Goal: Task Accomplishment & Management: Manage account settings

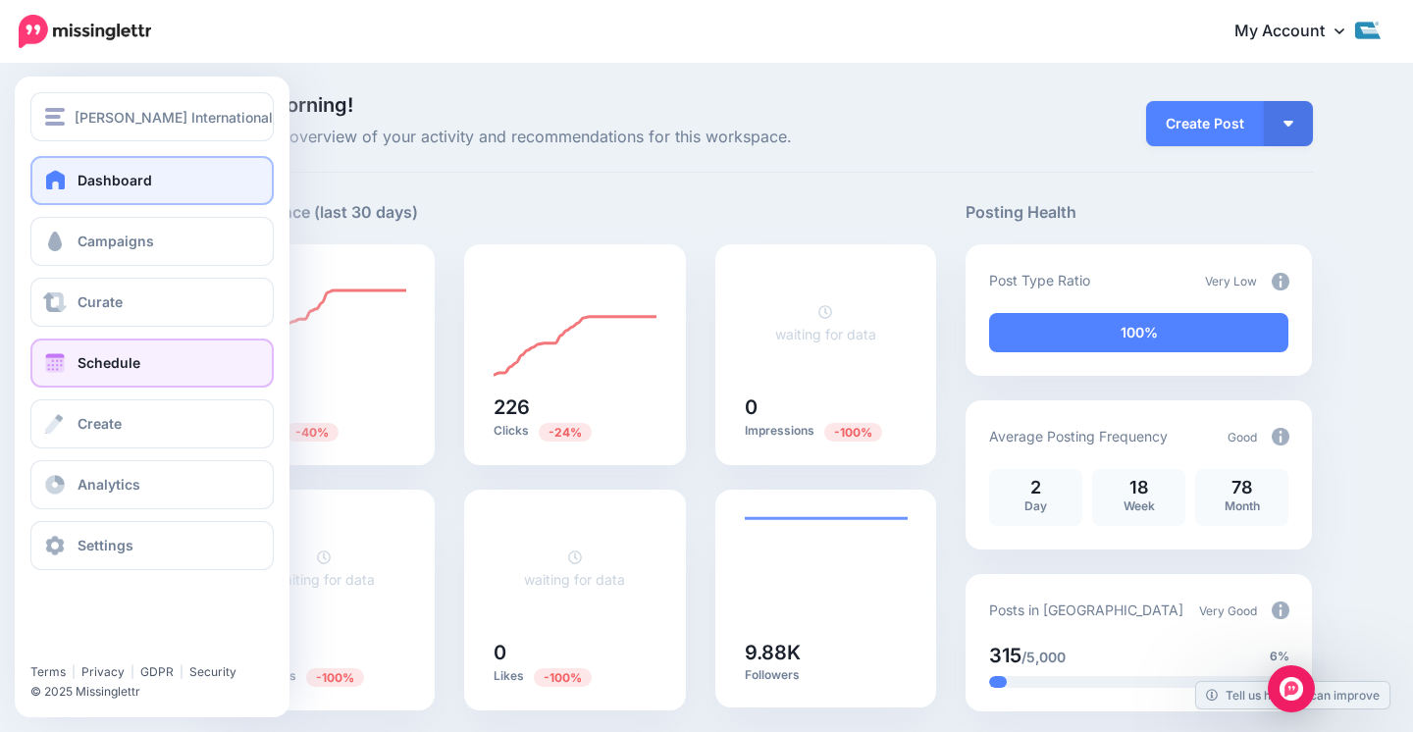
click at [80, 347] on link "Schedule" at bounding box center [151, 363] width 243 height 49
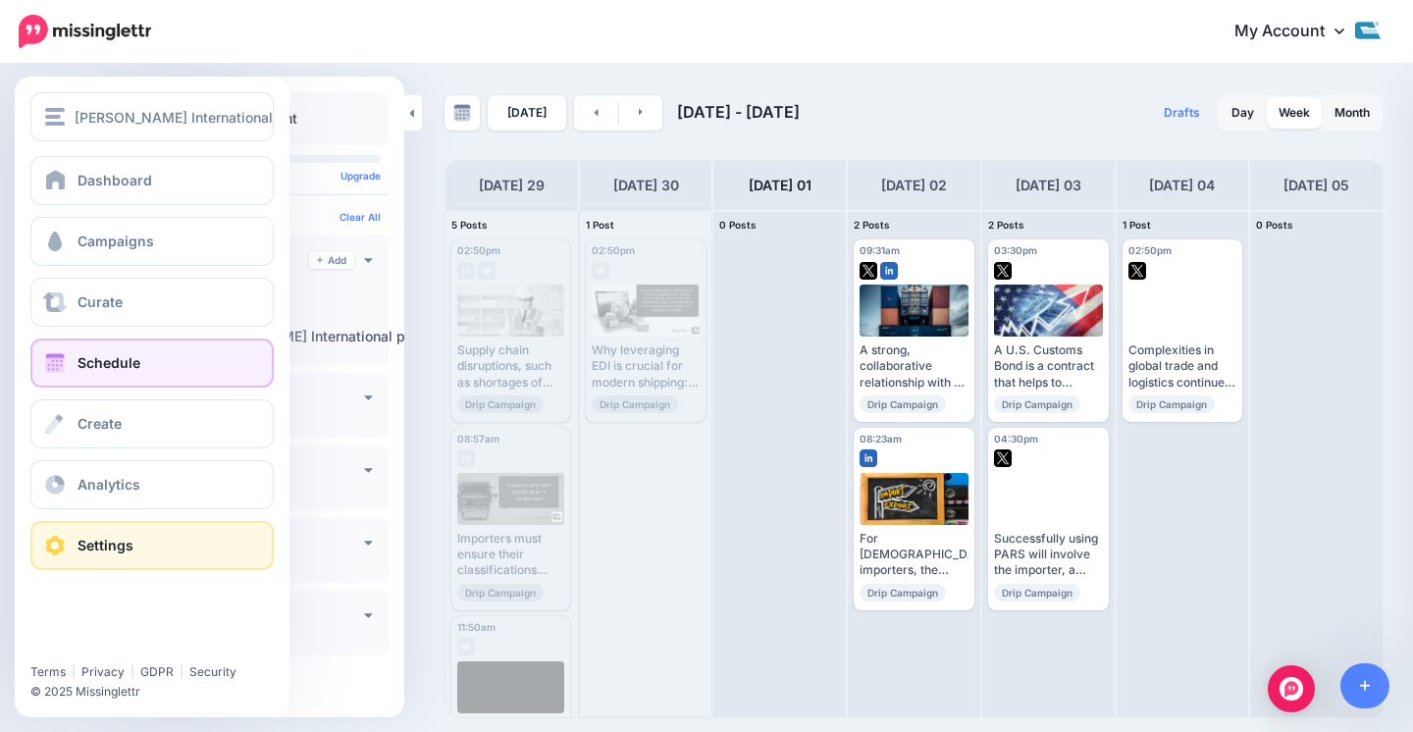
click at [93, 541] on span "Settings" at bounding box center [106, 545] width 56 height 17
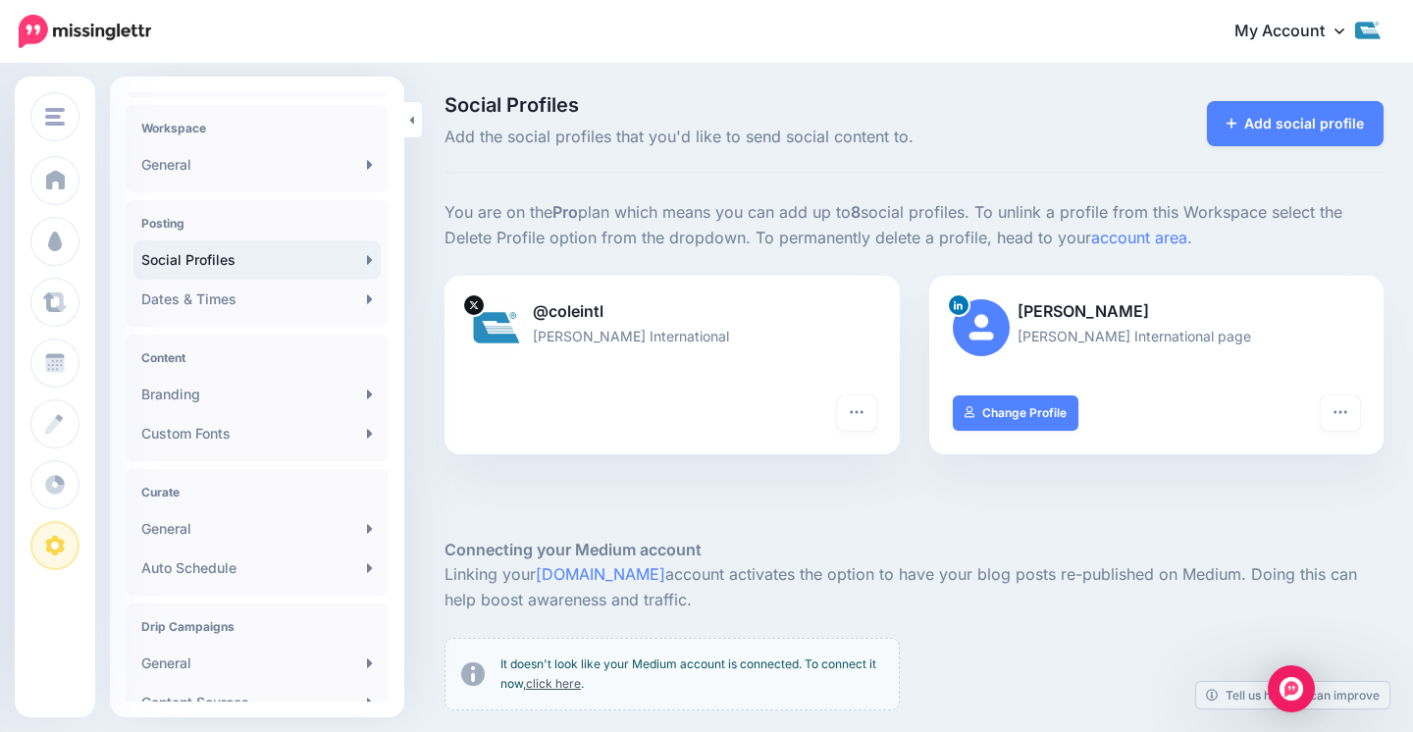
scroll to position [53, 0]
click at [251, 304] on link "Dates & Times" at bounding box center [256, 296] width 247 height 39
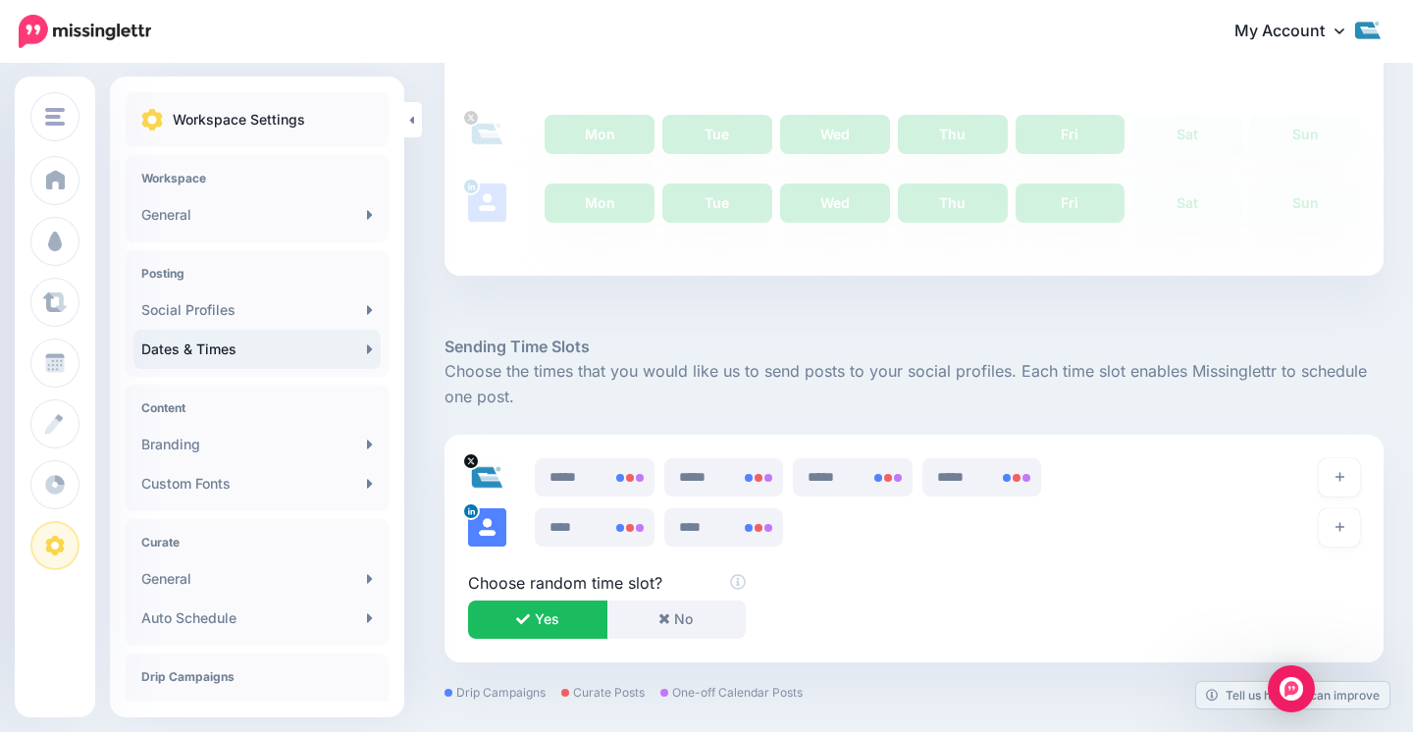
scroll to position [780, 0]
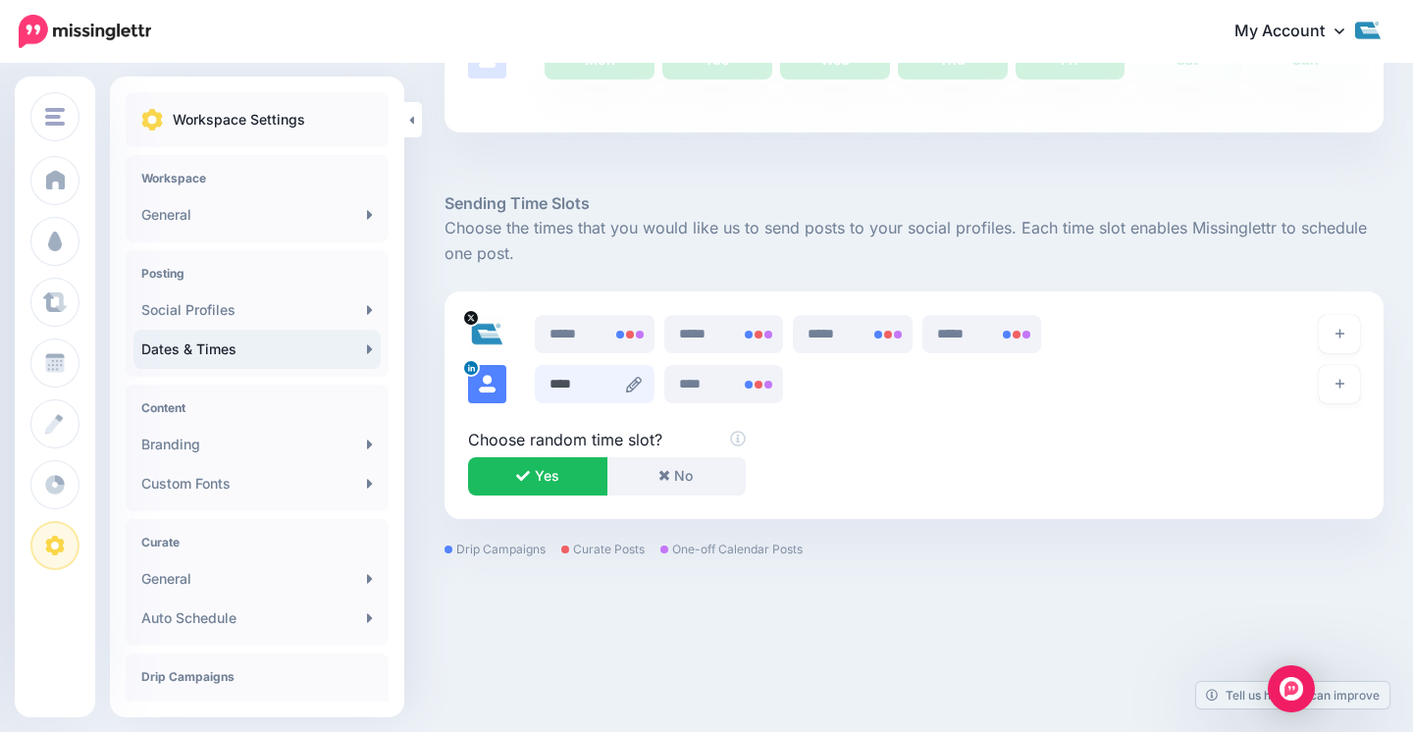
click at [577, 387] on input "****" at bounding box center [595, 384] width 120 height 38
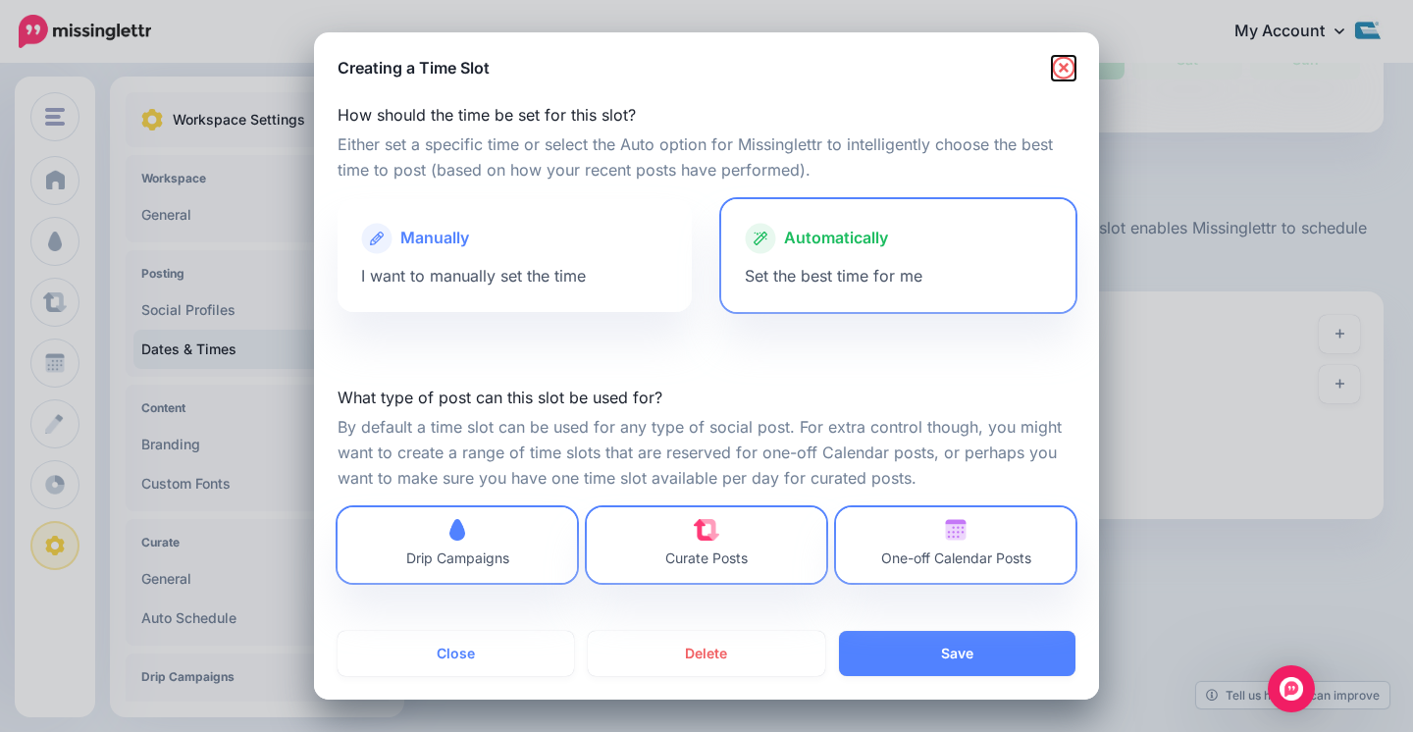
click at [1065, 66] on icon "button" at bounding box center [1063, 67] width 23 height 23
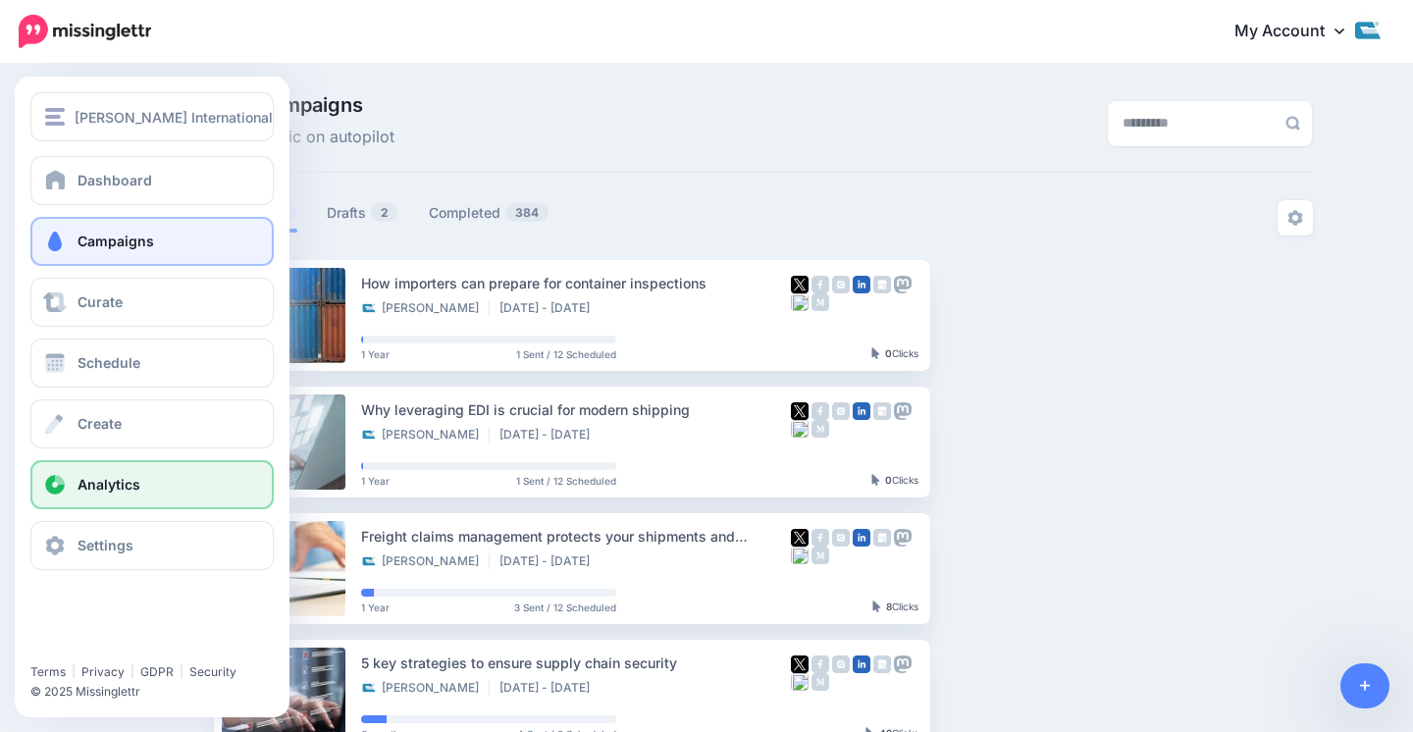
click at [111, 497] on link "Analytics" at bounding box center [151, 484] width 243 height 49
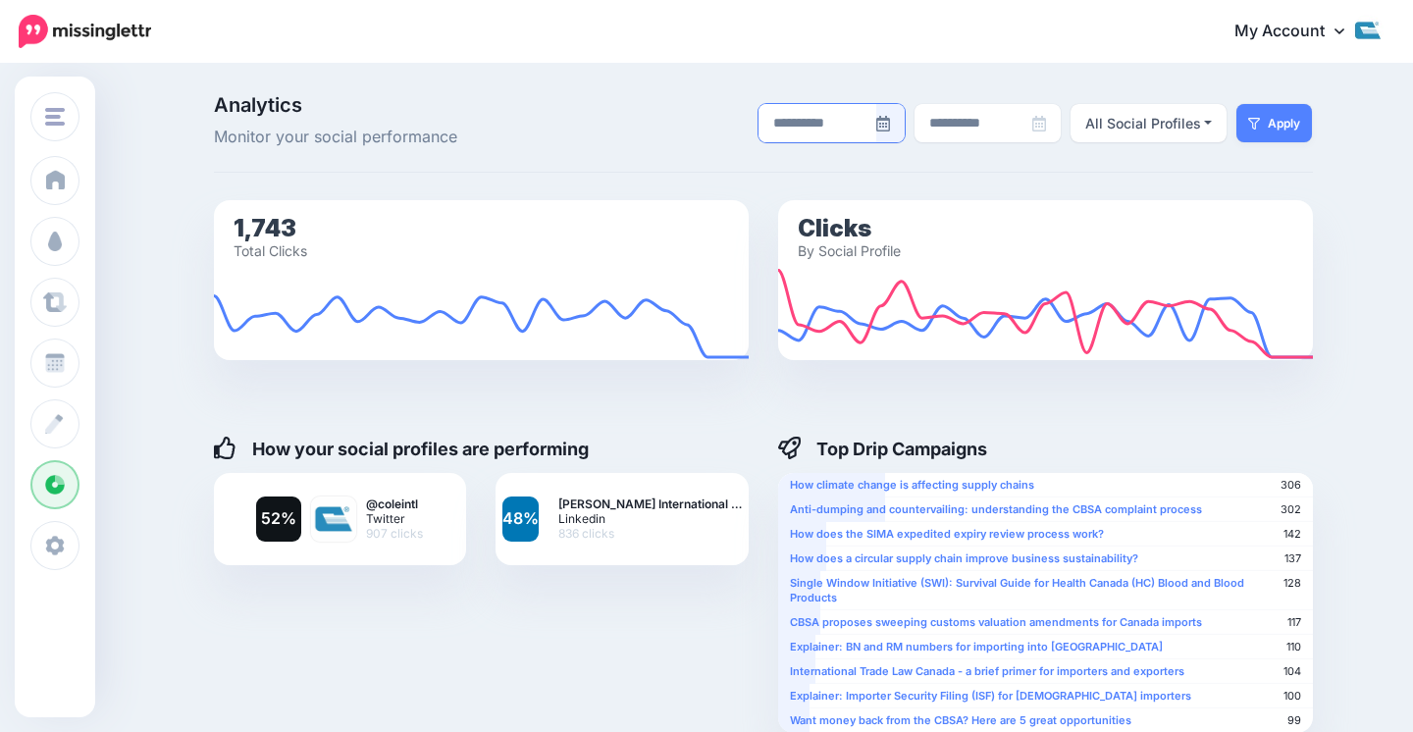
click at [879, 123] on icon at bounding box center [883, 124] width 14 height 16
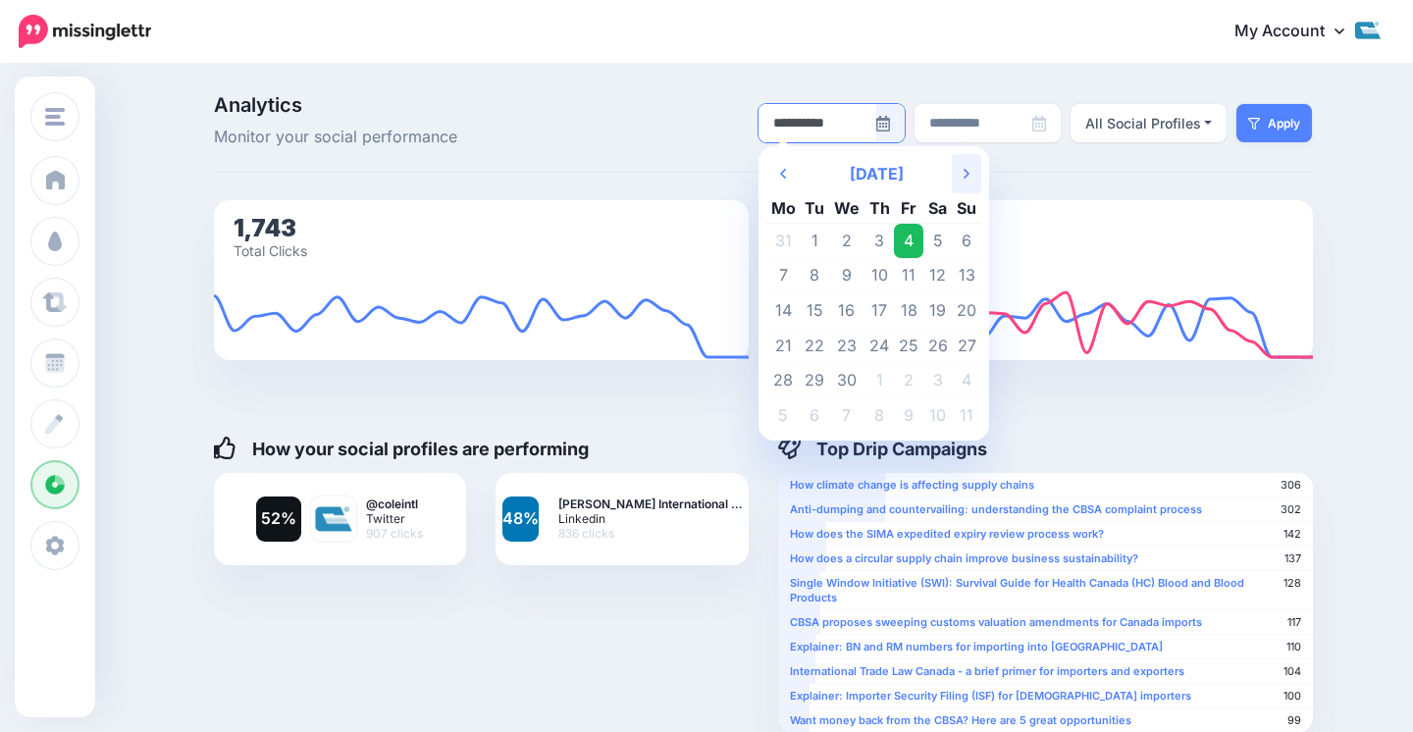
click at [961, 165] on th "Next Month" at bounding box center [966, 173] width 29 height 39
click at [961, 172] on th "Next Month" at bounding box center [966, 173] width 29 height 39
click at [815, 237] on td "1" at bounding box center [815, 241] width 29 height 35
type input "**********"
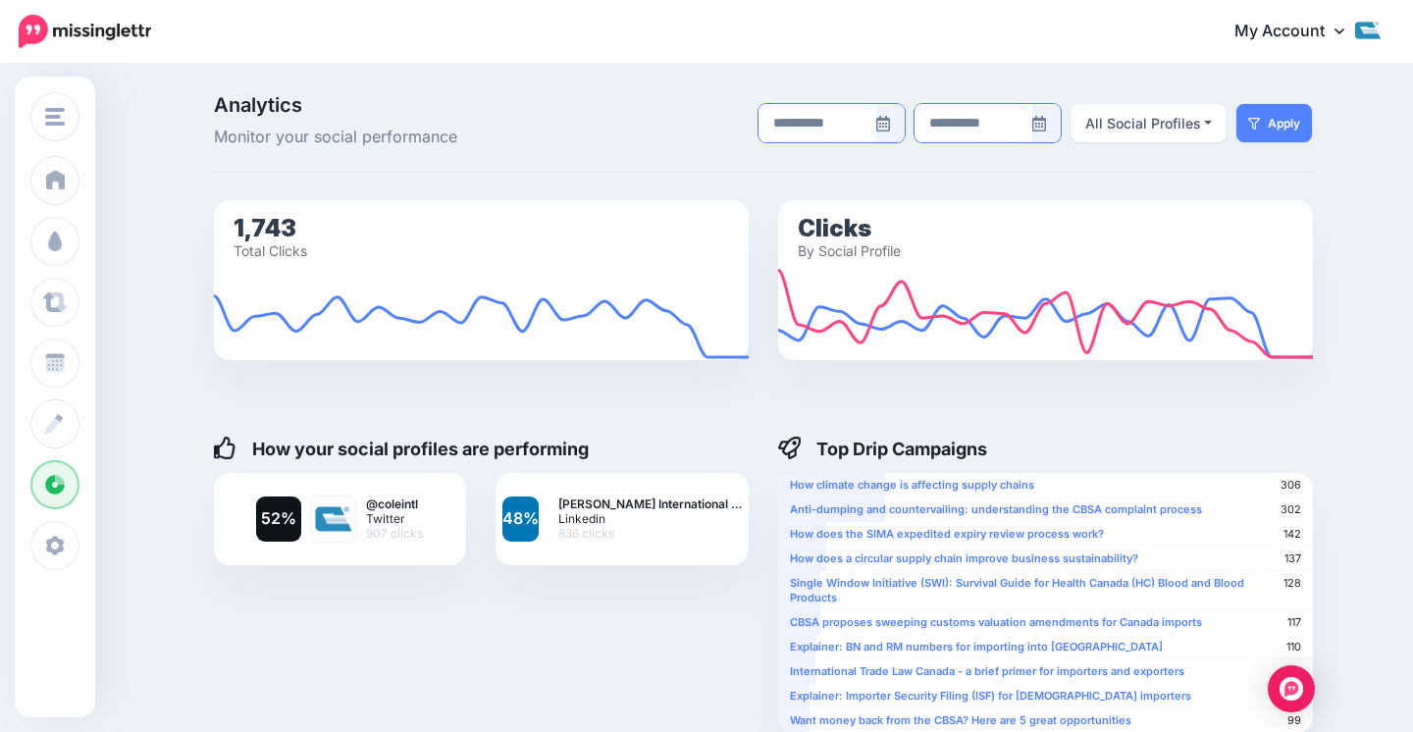
click at [1043, 123] on icon at bounding box center [1039, 124] width 14 height 16
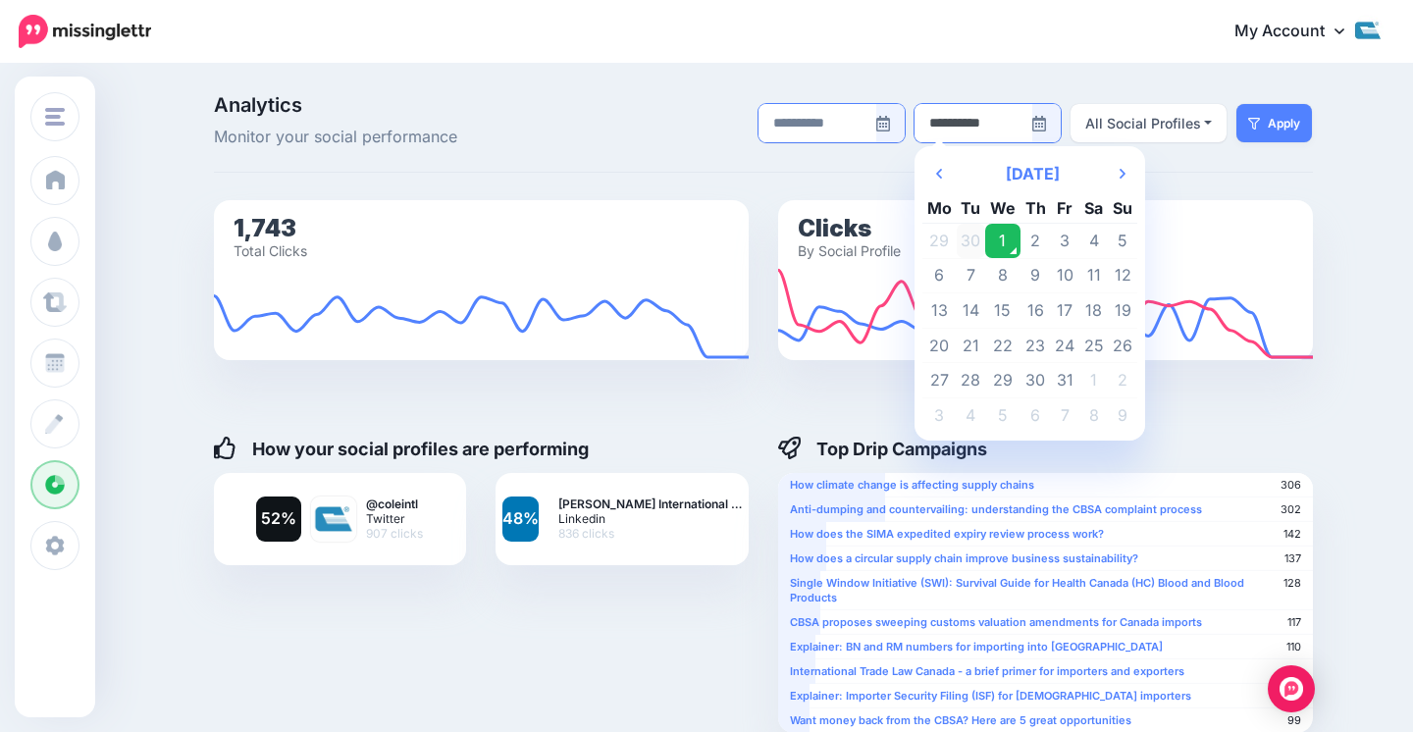
click at [967, 236] on td "30" at bounding box center [971, 241] width 29 height 35
type input "**********"
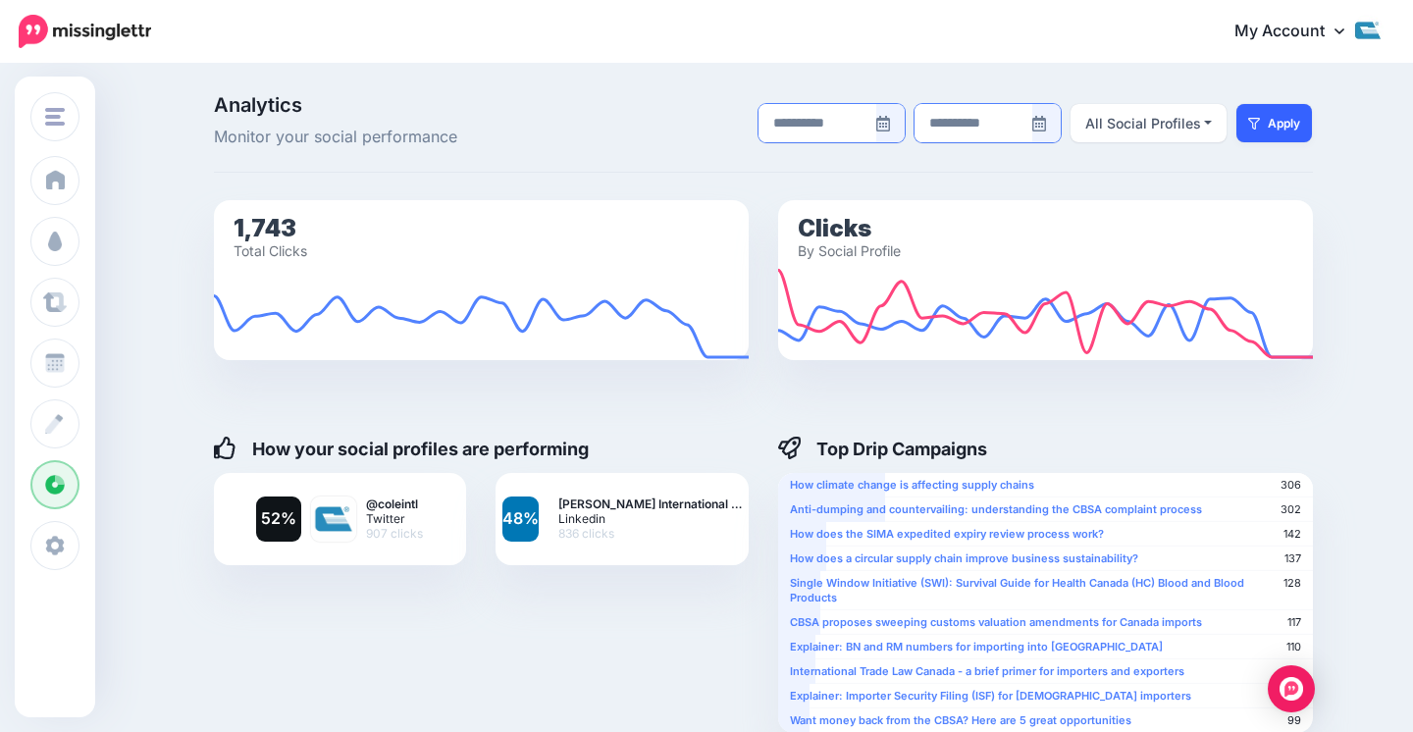
click at [1268, 129] on button "Apply" at bounding box center [1274, 123] width 76 height 38
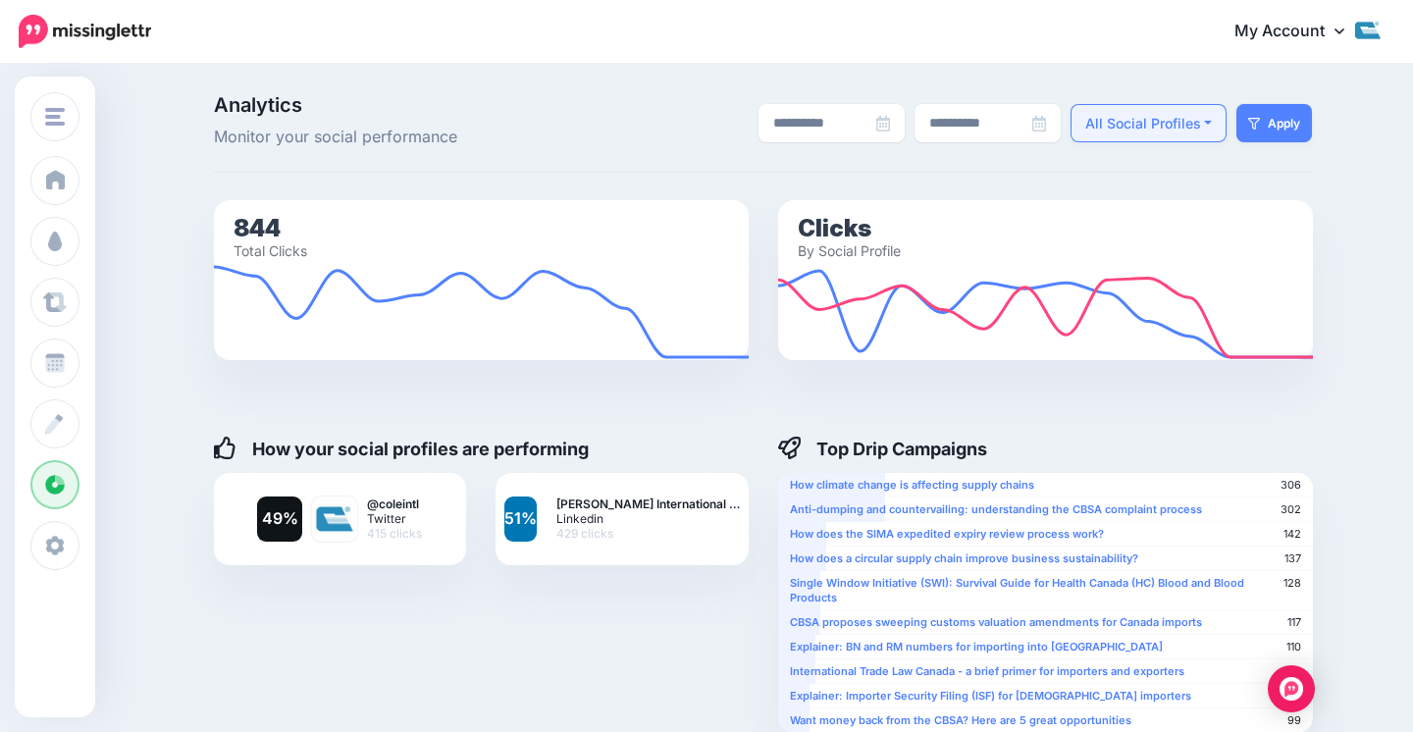
click at [1158, 115] on div "All Social Profiles" at bounding box center [1143, 124] width 116 height 24
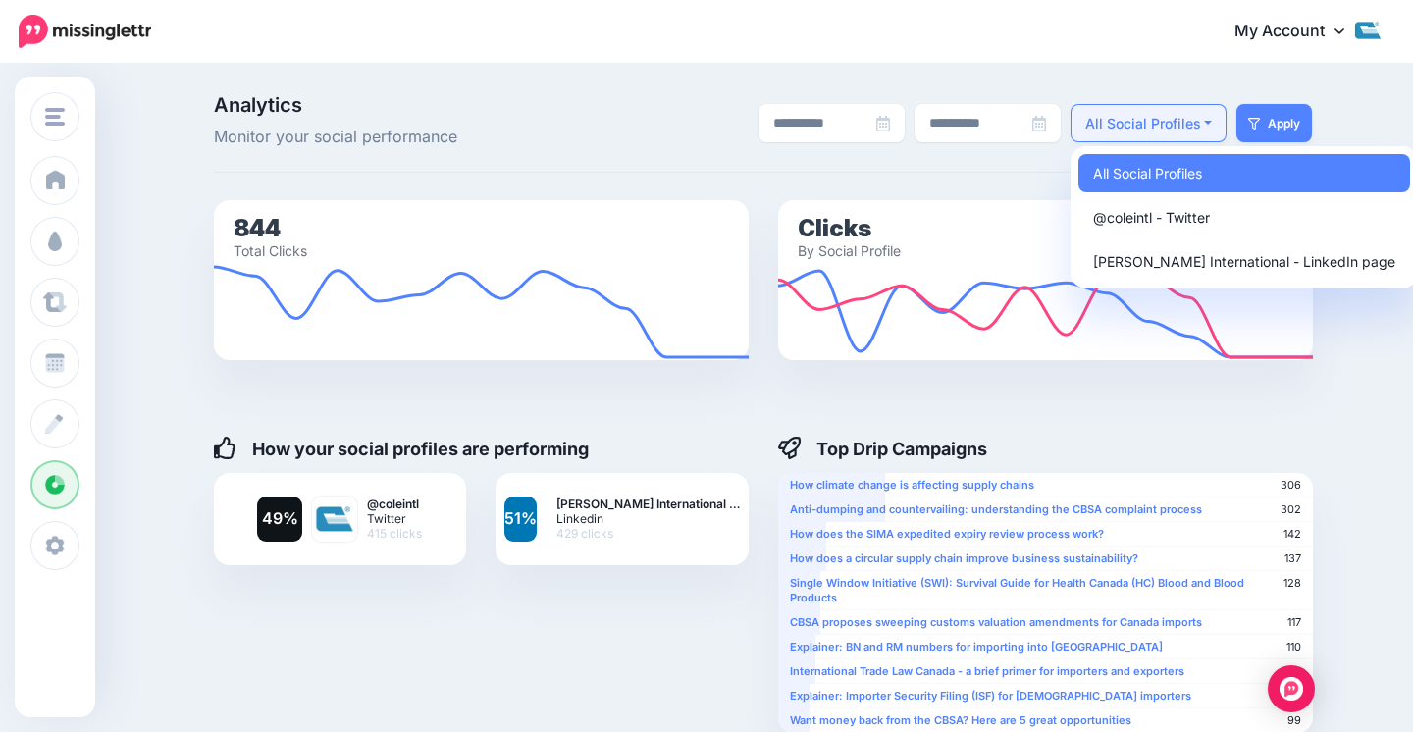
click at [1156, 136] on button "All Social Profiles" at bounding box center [1149, 123] width 157 height 38
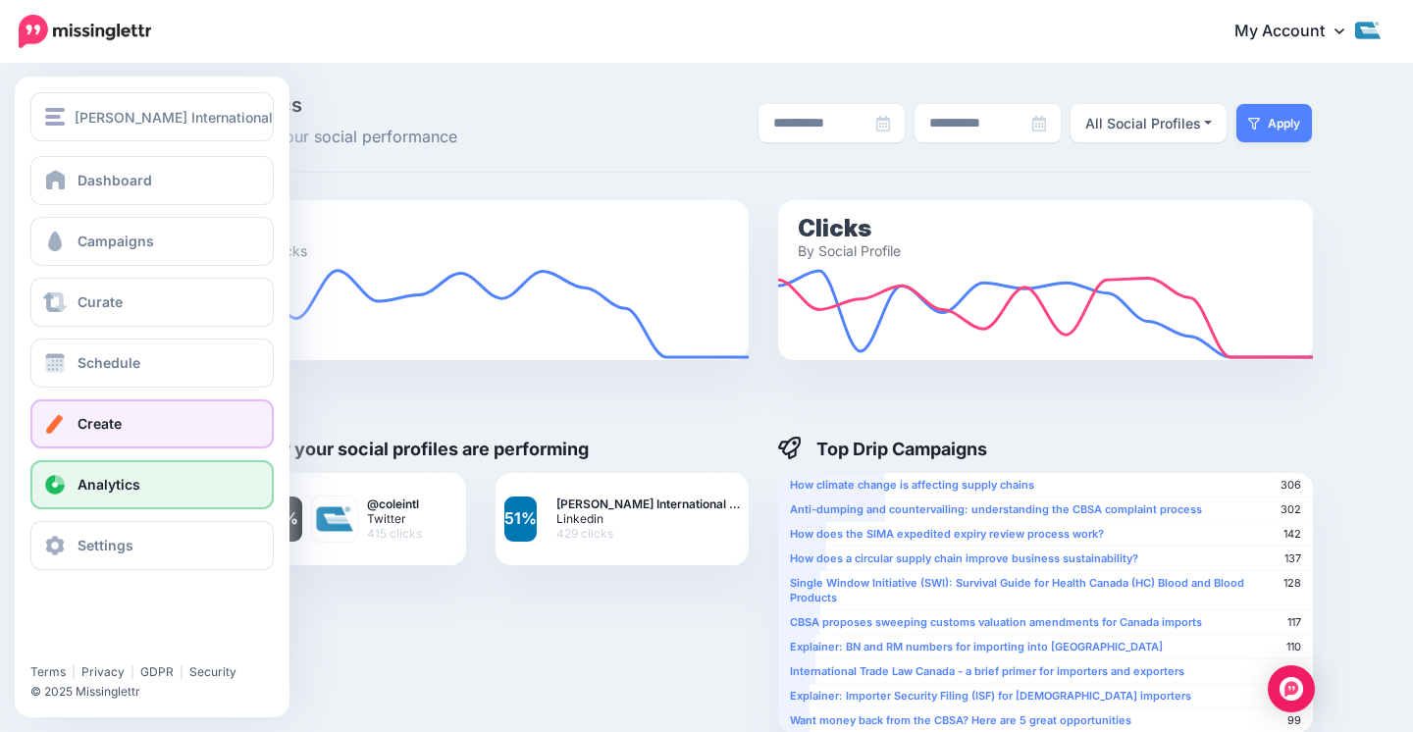
click at [68, 417] on link "Create" at bounding box center [151, 423] width 243 height 49
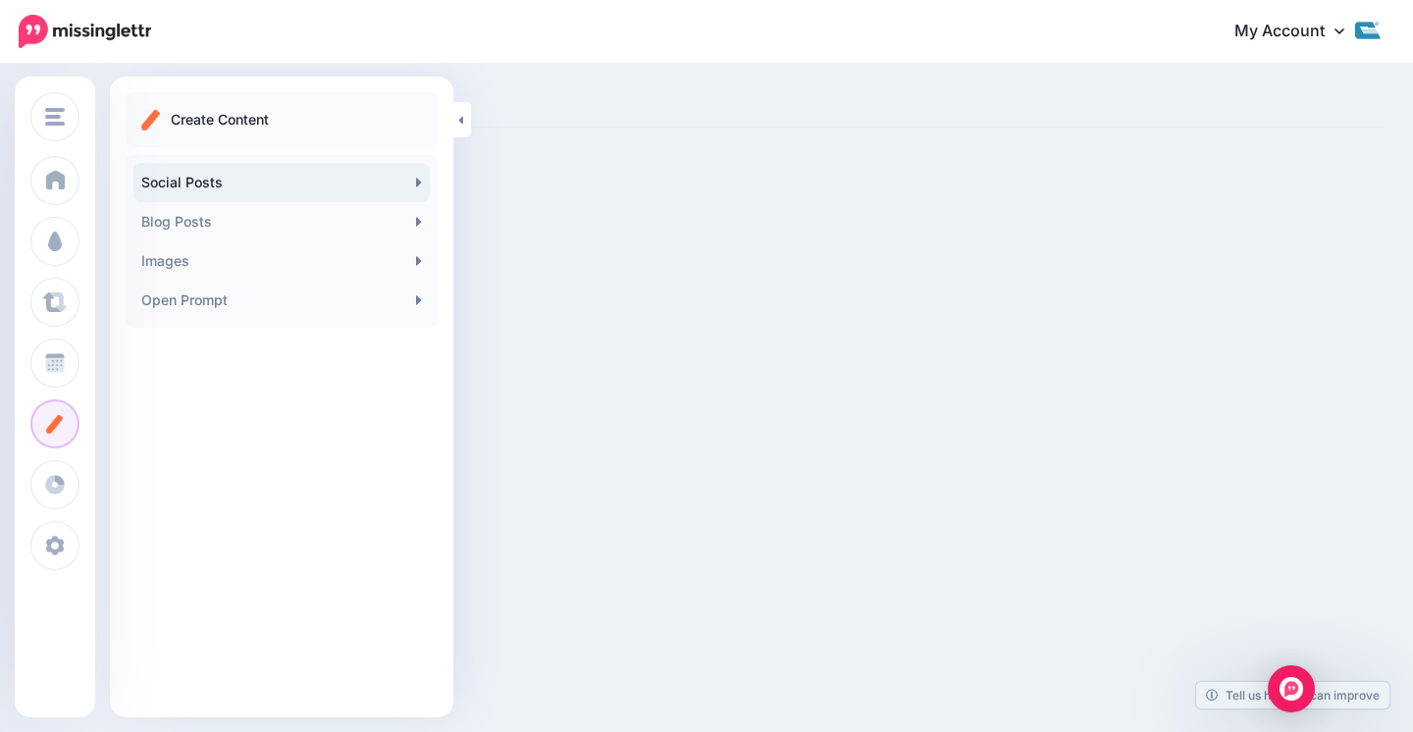
click at [399, 176] on link "Social Posts" at bounding box center [281, 182] width 296 height 39
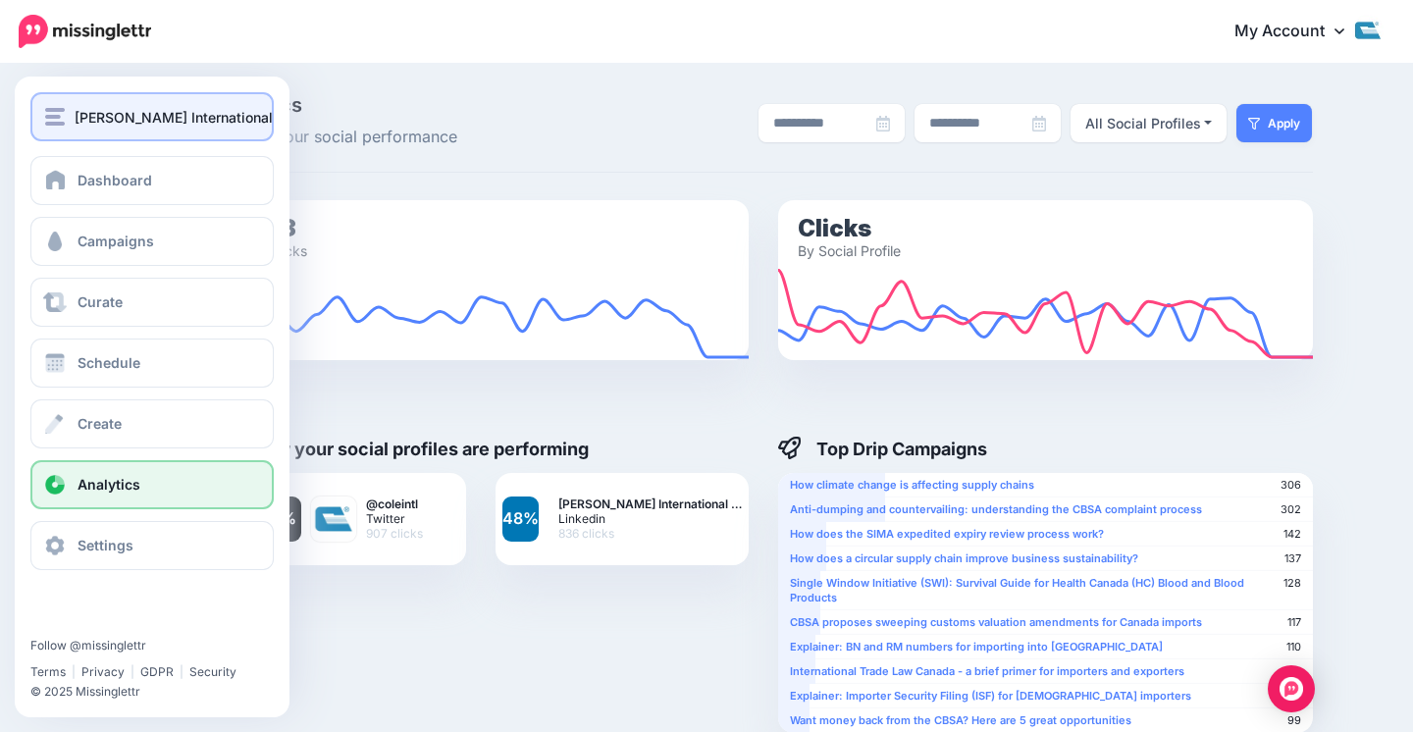
click at [174, 123] on span "[PERSON_NAME] International" at bounding box center [174, 117] width 198 height 23
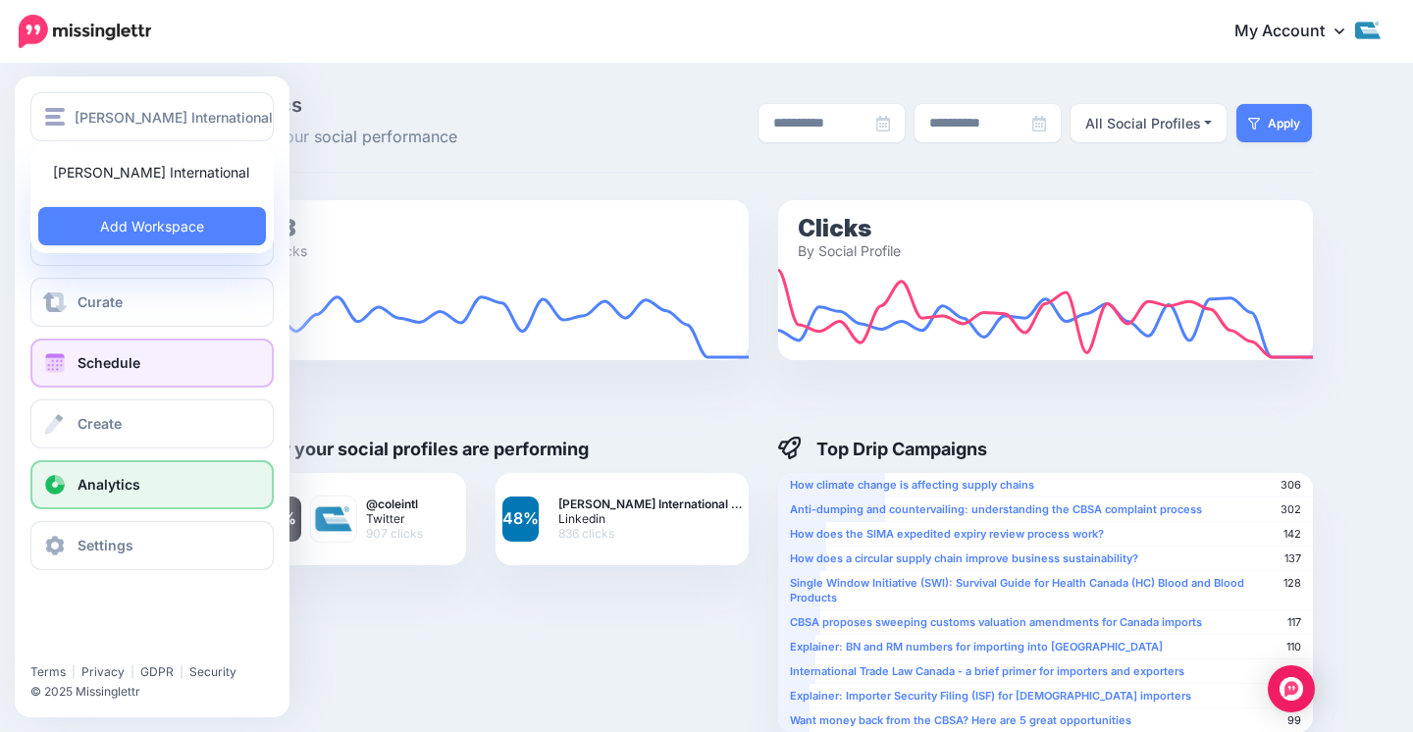
click at [159, 367] on link "Schedule" at bounding box center [151, 363] width 243 height 49
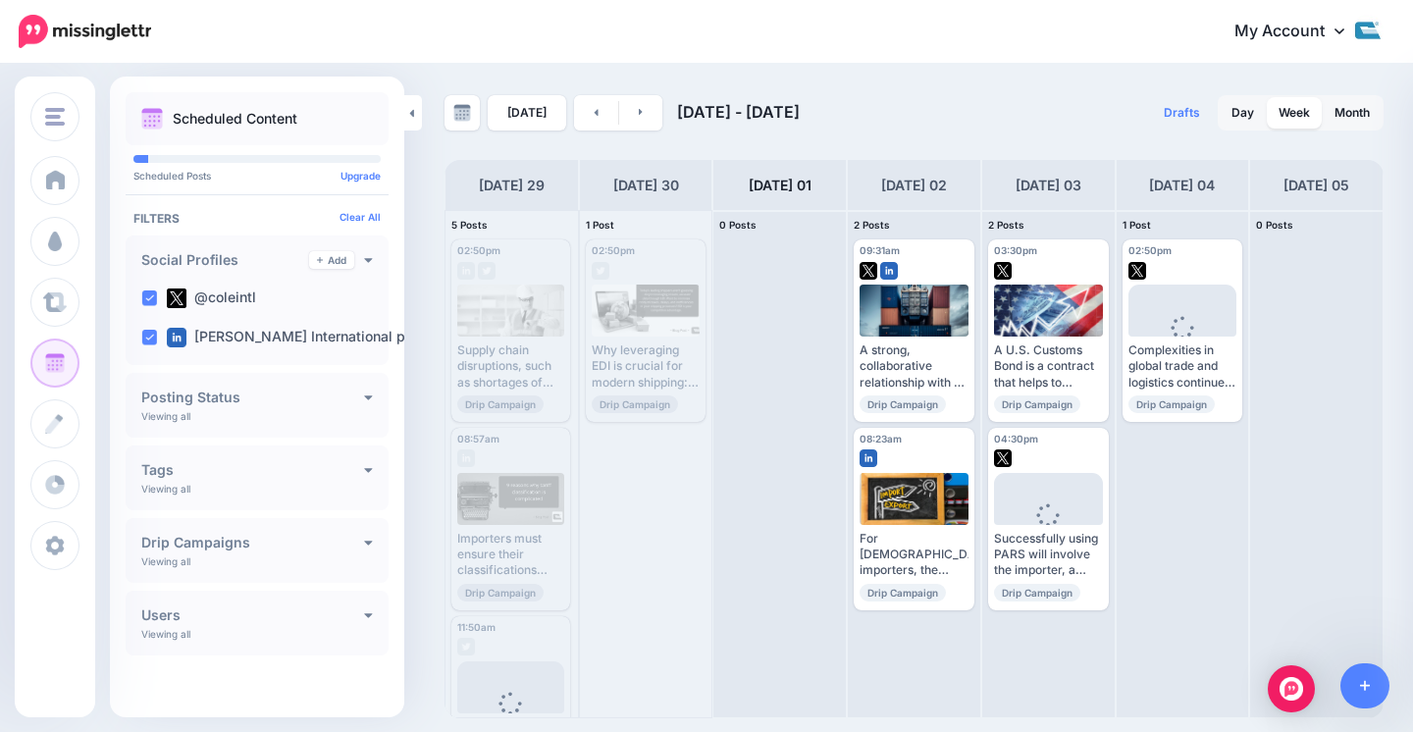
click at [765, 118] on span "Sep 29 - Oct 06, 2025" at bounding box center [738, 112] width 123 height 20
click at [456, 110] on img at bounding box center [462, 113] width 18 height 18
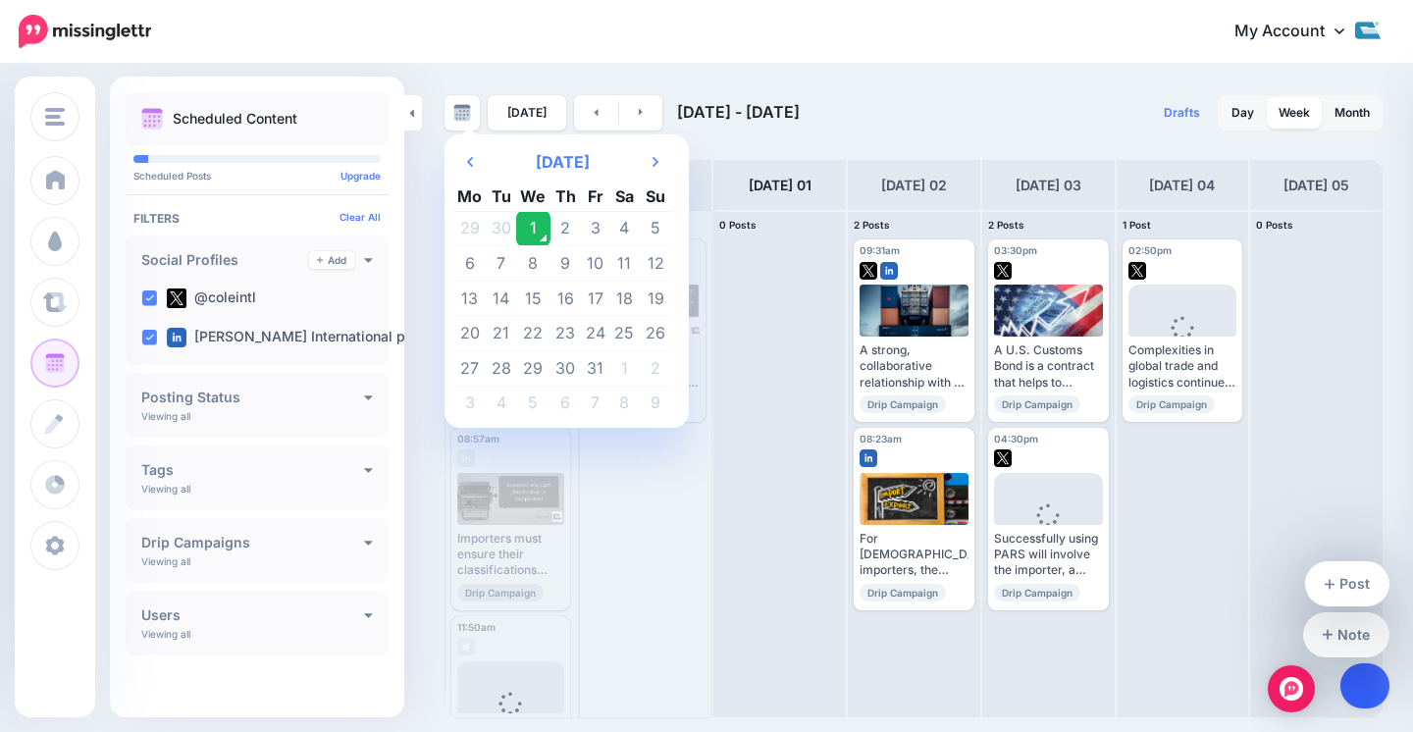
click at [1360, 691] on icon at bounding box center [1365, 686] width 11 height 14
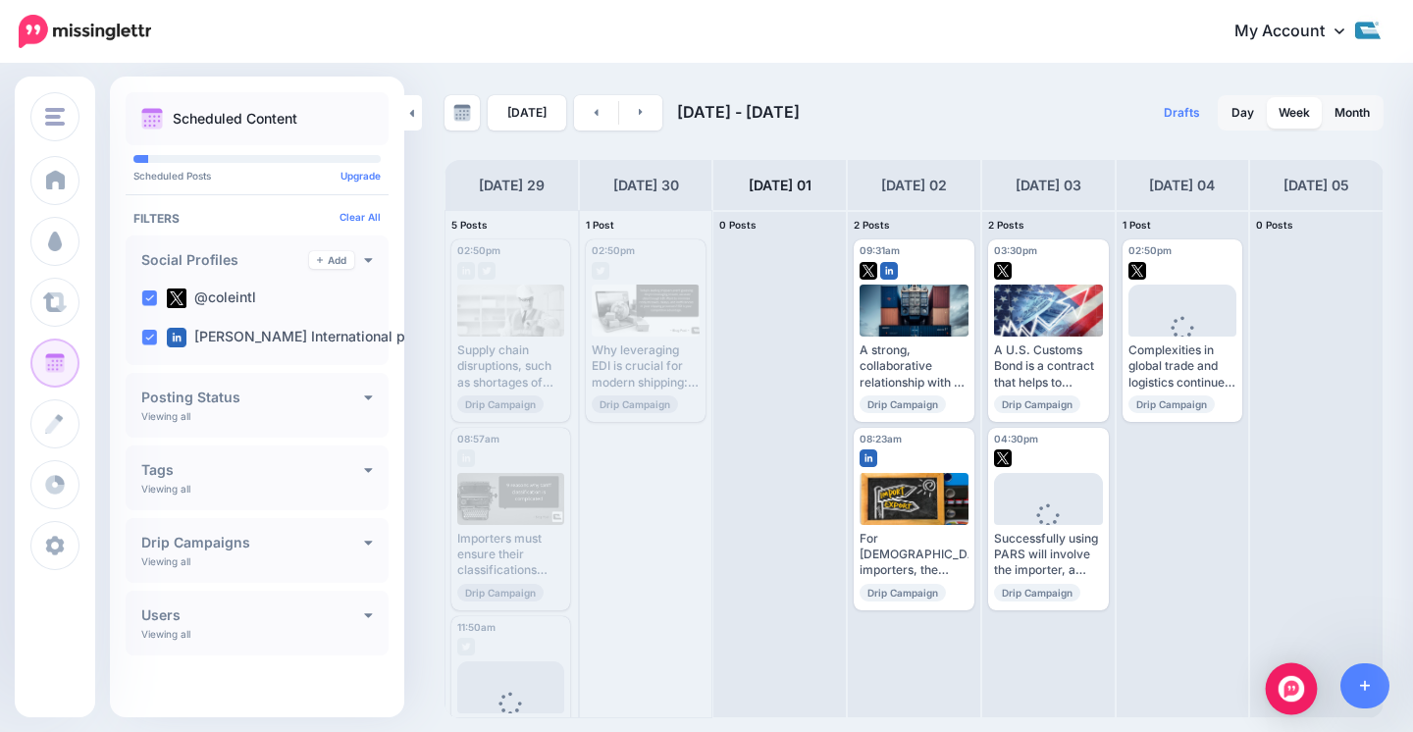
click at [1293, 688] on img "Open Intercom Messenger" at bounding box center [1292, 689] width 26 height 26
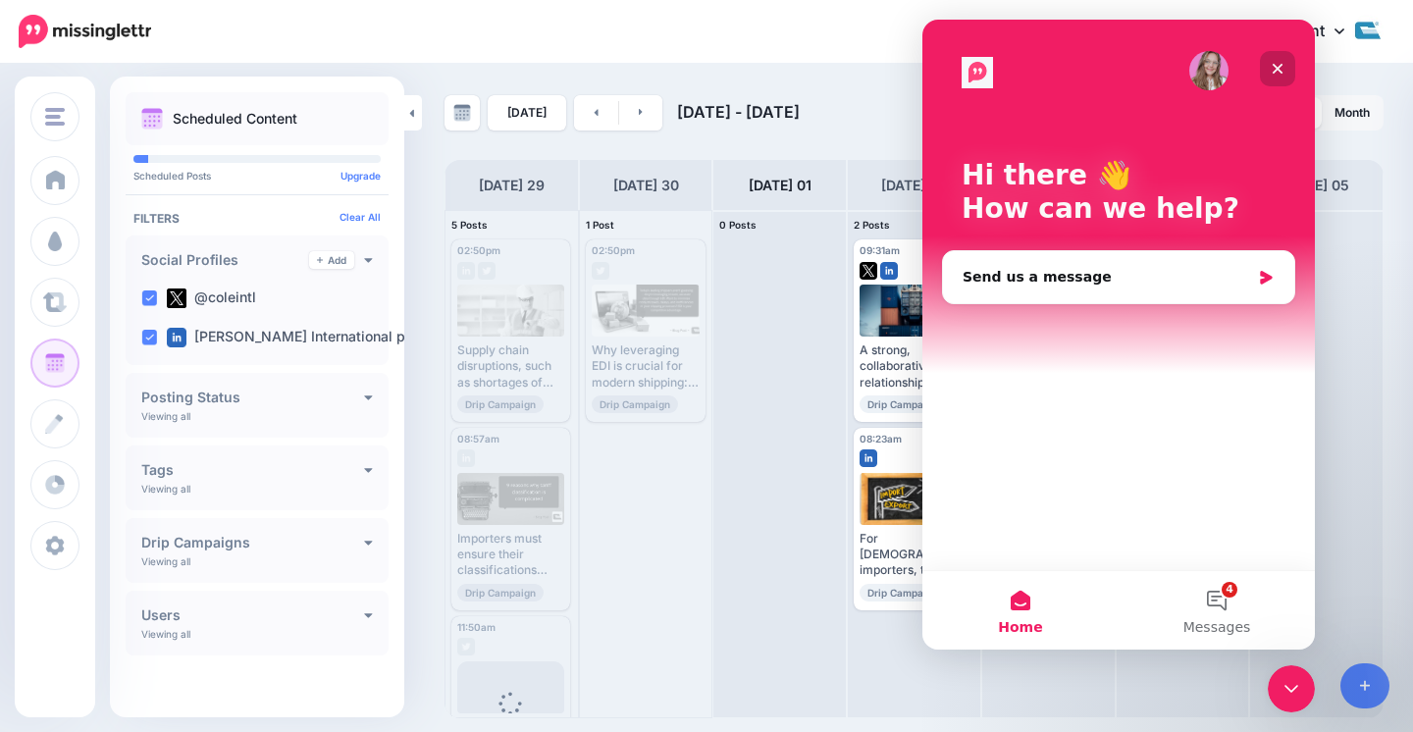
click at [1276, 71] on icon "Close" at bounding box center [1278, 69] width 16 height 16
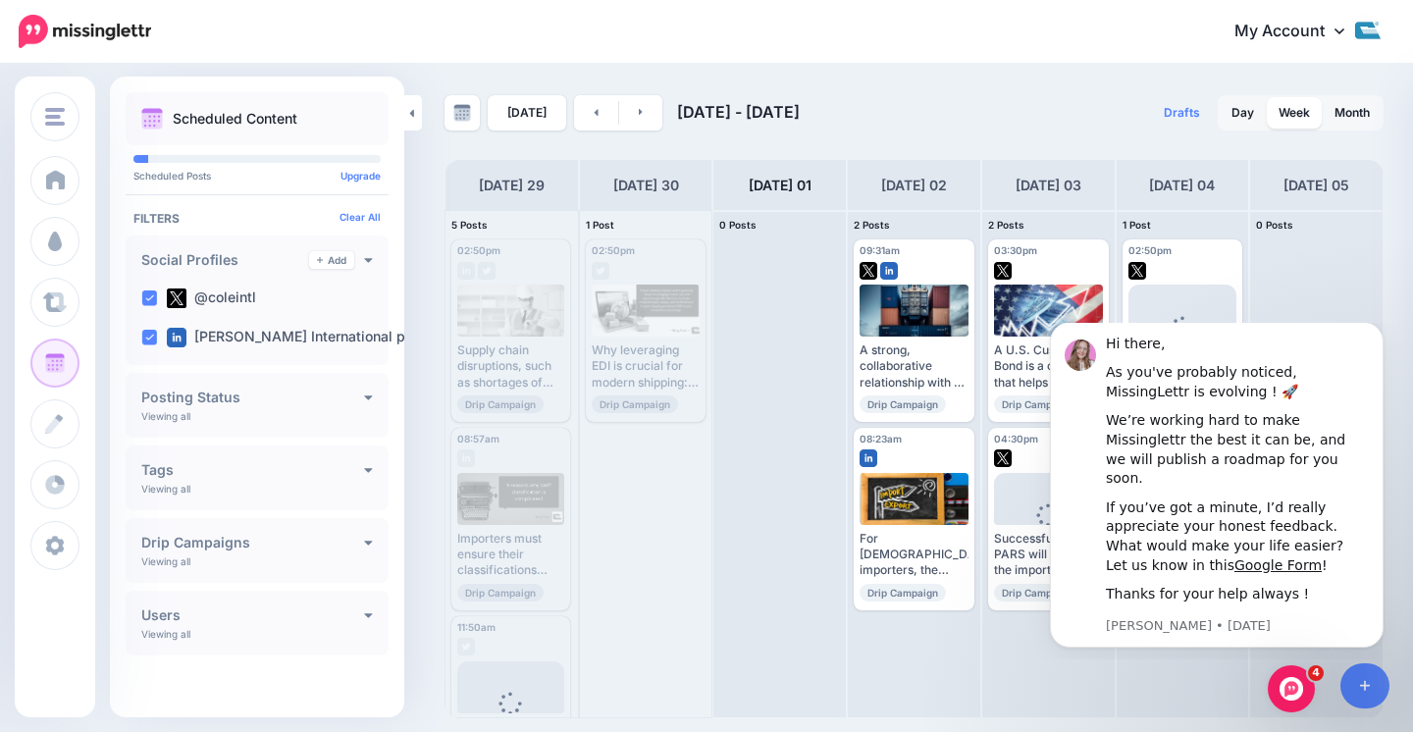
scroll to position [2, 0]
click at [584, 69] on div "Today Sep 29 - Oct 06, 2025 Drafts 0 Day Week Month PRO TIP" at bounding box center [706, 392] width 1413 height 653
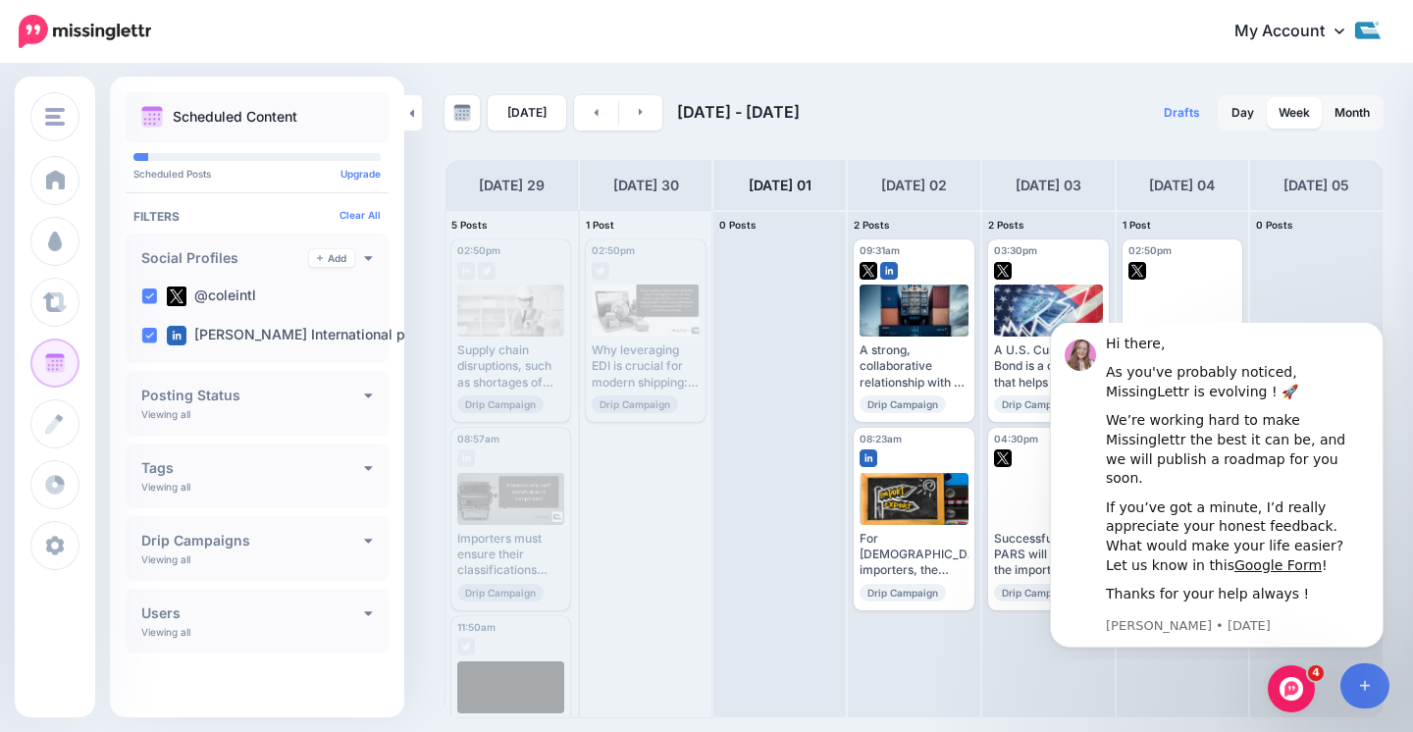
click at [906, 111] on div "Today Sep 29 - Oct 06, 2025" at bounding box center [680, 112] width 470 height 35
click at [463, 108] on img at bounding box center [462, 113] width 18 height 18
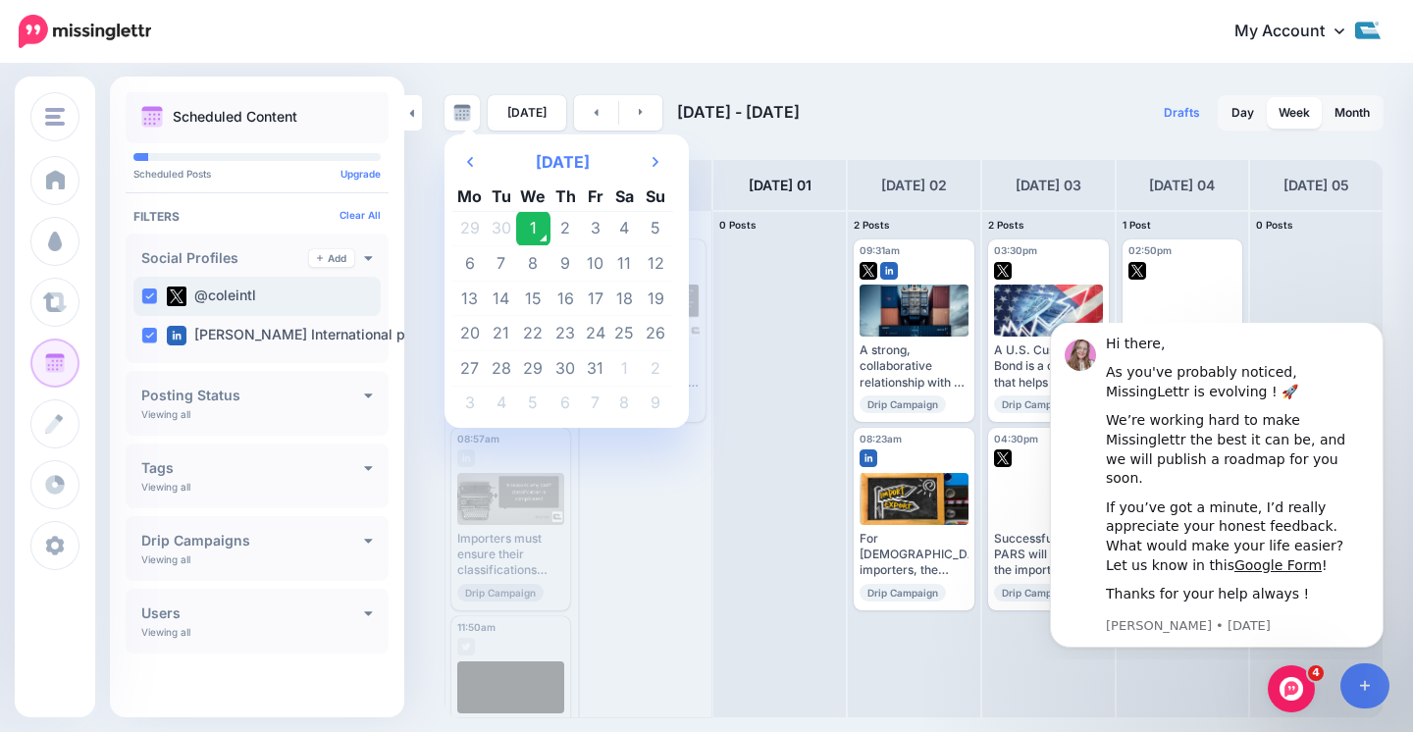
drag, startPoint x: 461, startPoint y: 110, endPoint x: 357, endPoint y: 312, distance: 227.3
click at [461, 110] on img at bounding box center [462, 113] width 18 height 18
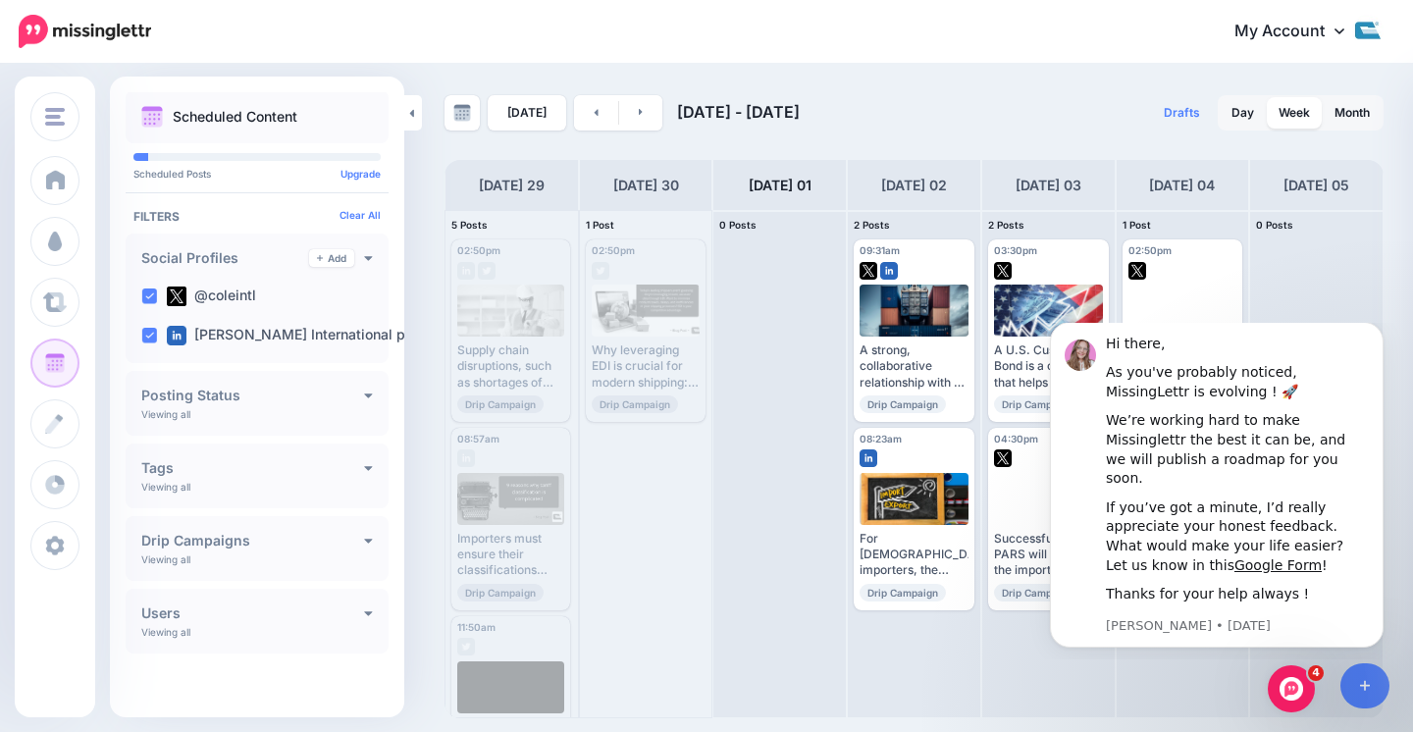
click at [352, 529] on div "**********" at bounding box center [257, 548] width 263 height 65
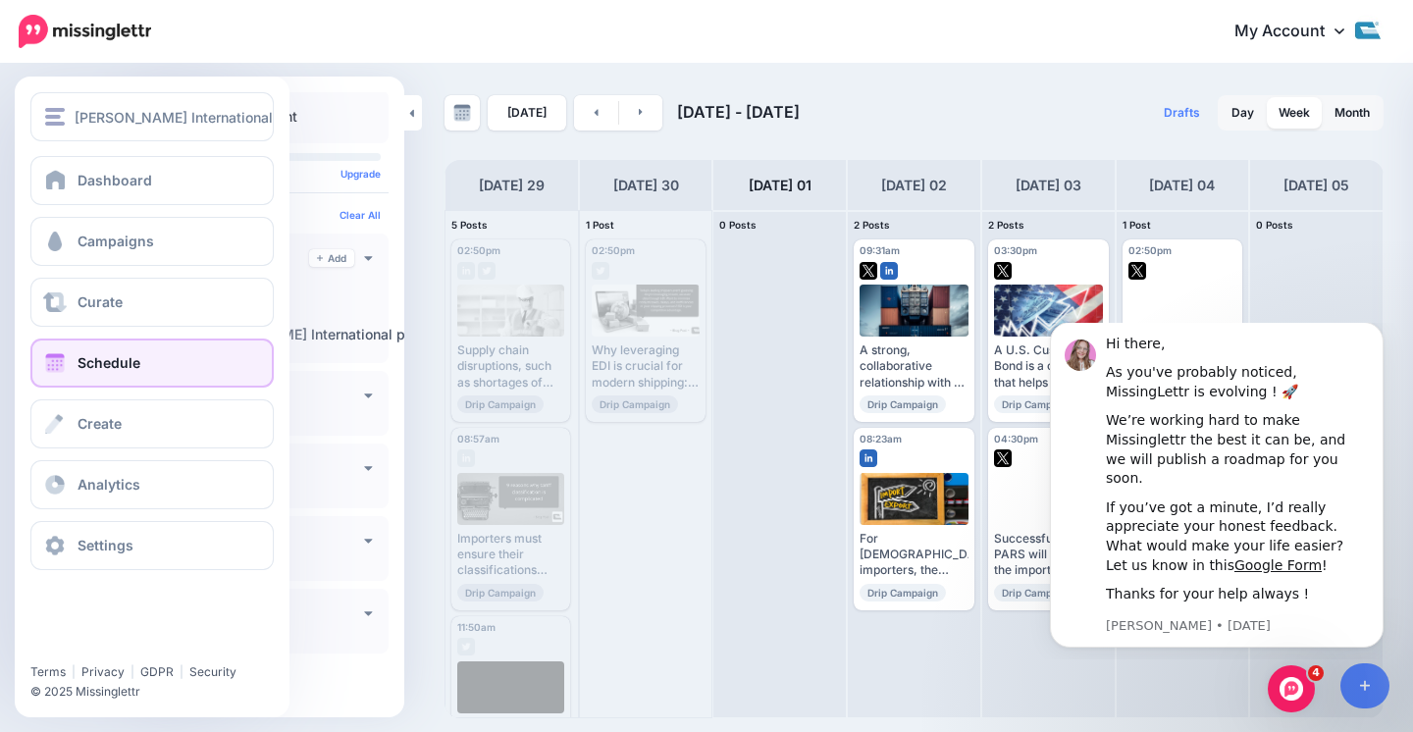
click at [109, 369] on span "Schedule" at bounding box center [109, 362] width 63 height 17
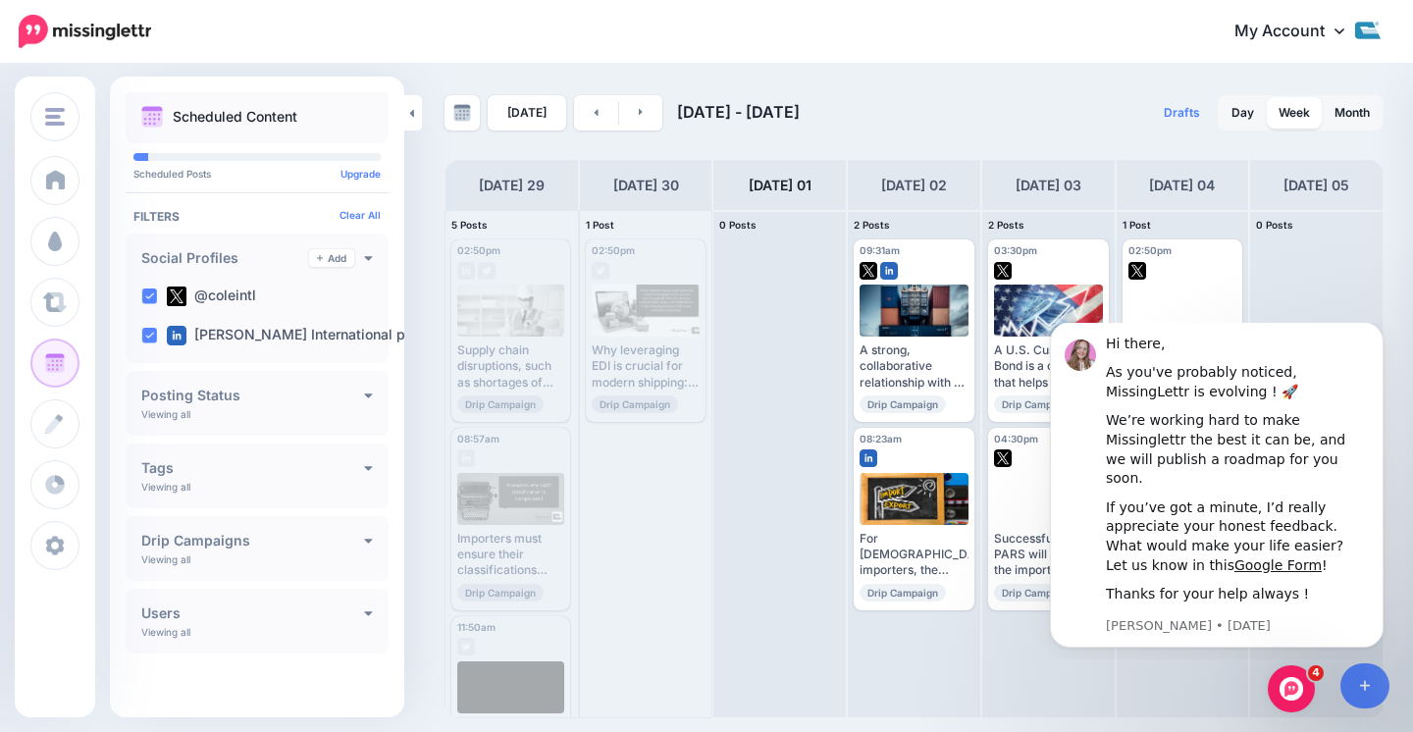
drag, startPoint x: 981, startPoint y: 93, endPoint x: 429, endPoint y: 360, distance: 613.6
click at [981, 93] on div "Today Sep 29 - Oct 06, 2025 Drafts 0 Day Week Month PRO TIP" at bounding box center [706, 392] width 1413 height 653
click at [471, 67] on div "Today Sep 29 - Oct 06, 2025 Drafts 0 Day Week Month PRO TIP" at bounding box center [706, 392] width 1413 height 653
click at [340, 400] on h4 "Posting Status" at bounding box center [252, 396] width 223 height 14
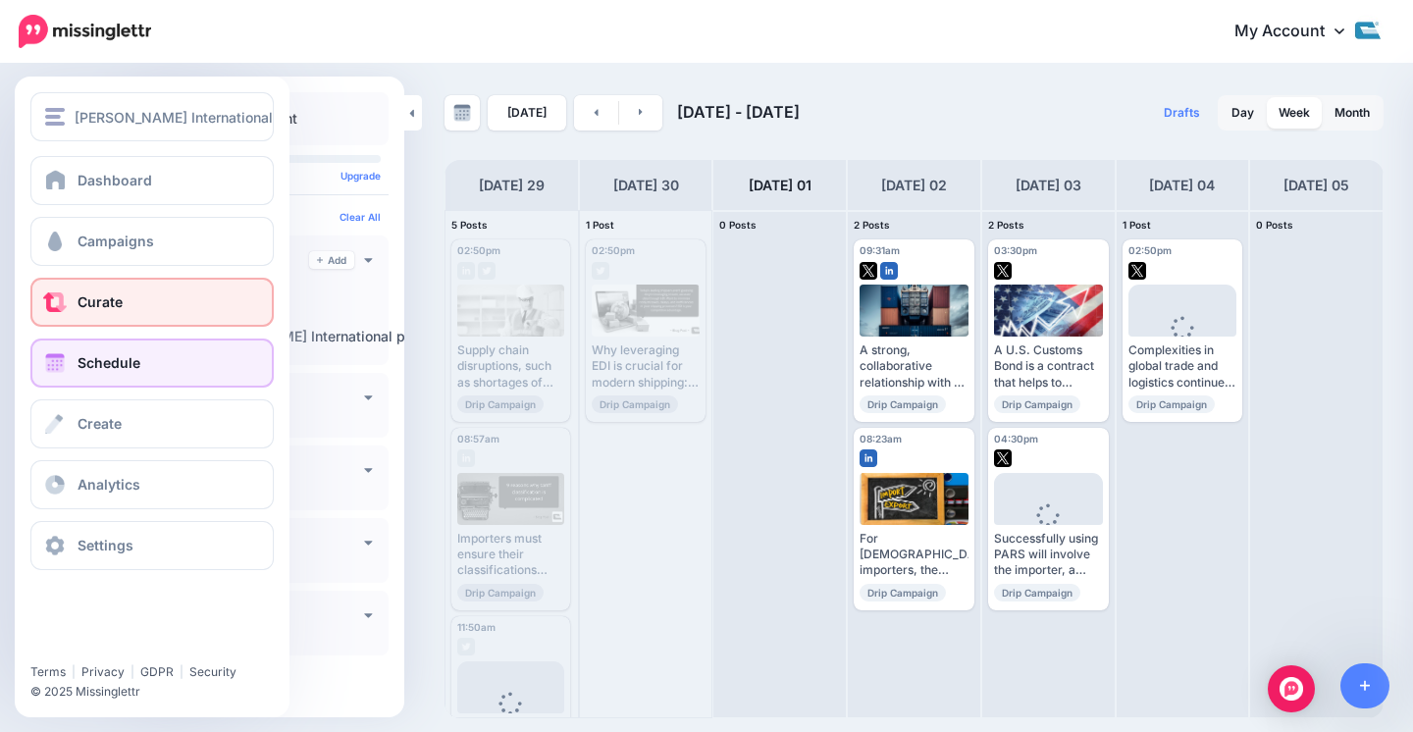
click at [70, 293] on link "Curate" at bounding box center [151, 302] width 243 height 49
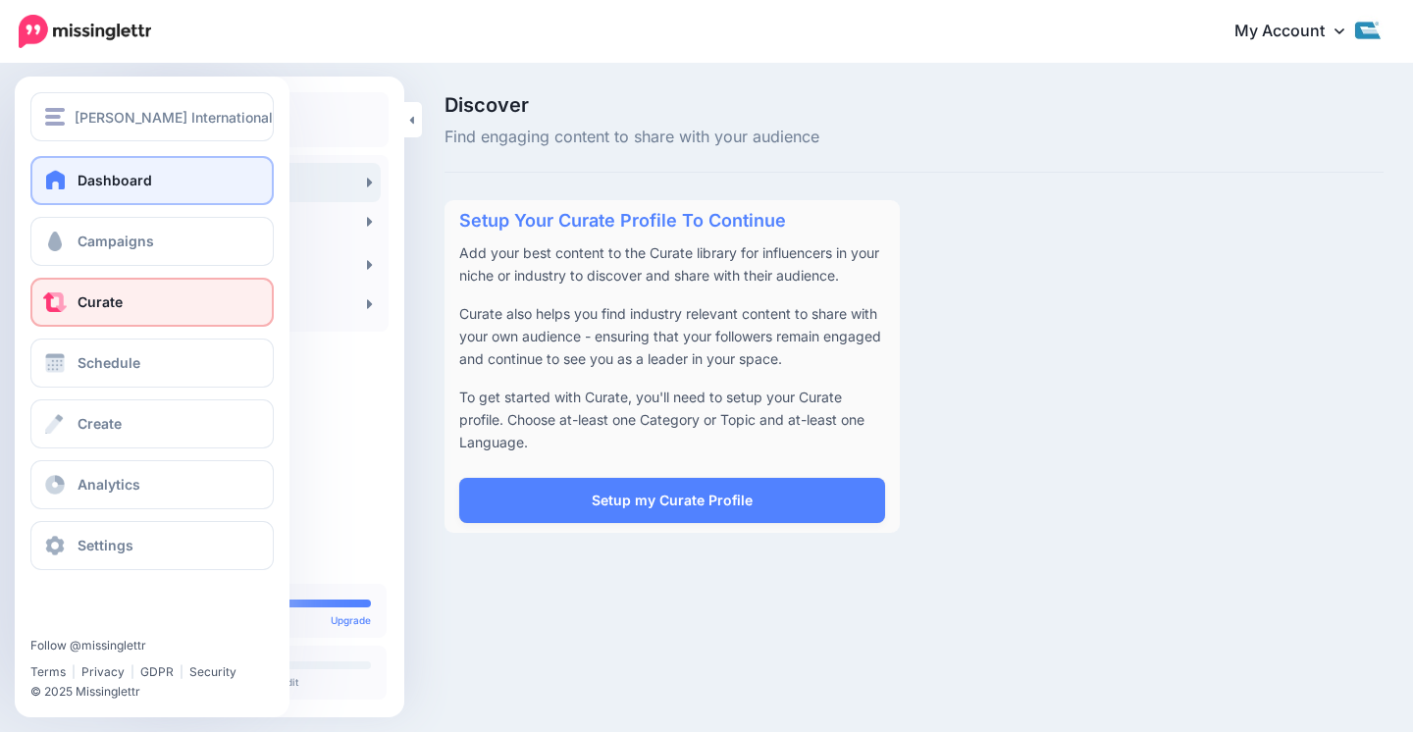
click at [148, 187] on span "Dashboard" at bounding box center [115, 180] width 75 height 17
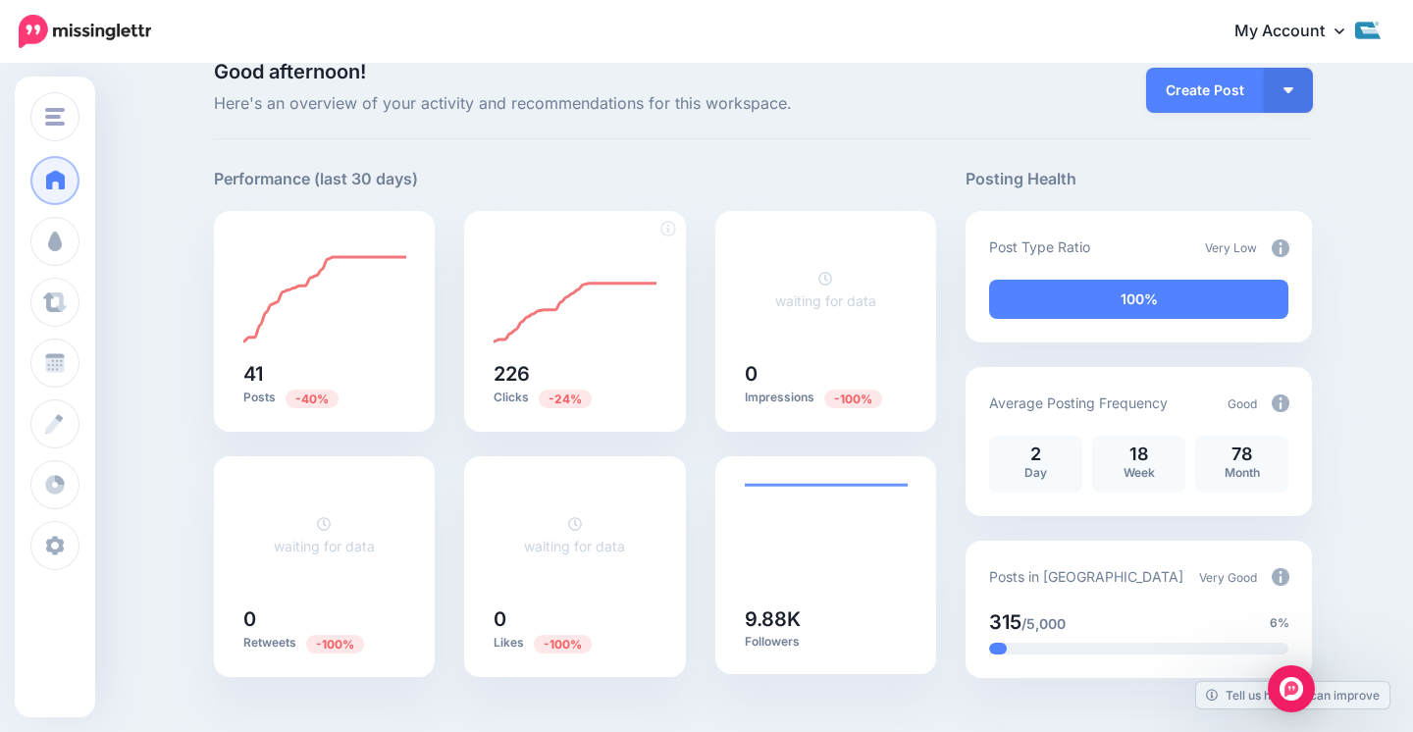
scroll to position [18, 0]
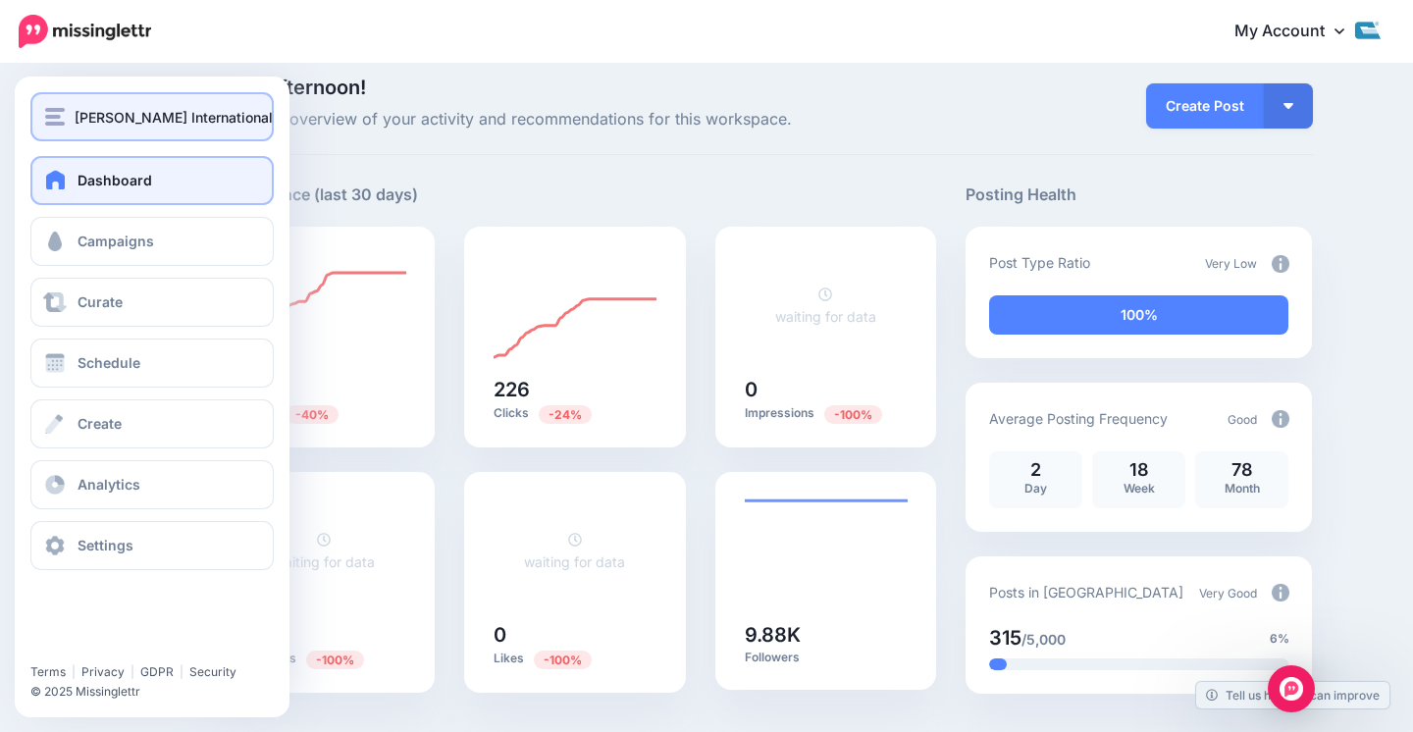
click at [110, 109] on span "[PERSON_NAME] International" at bounding box center [174, 117] width 198 height 23
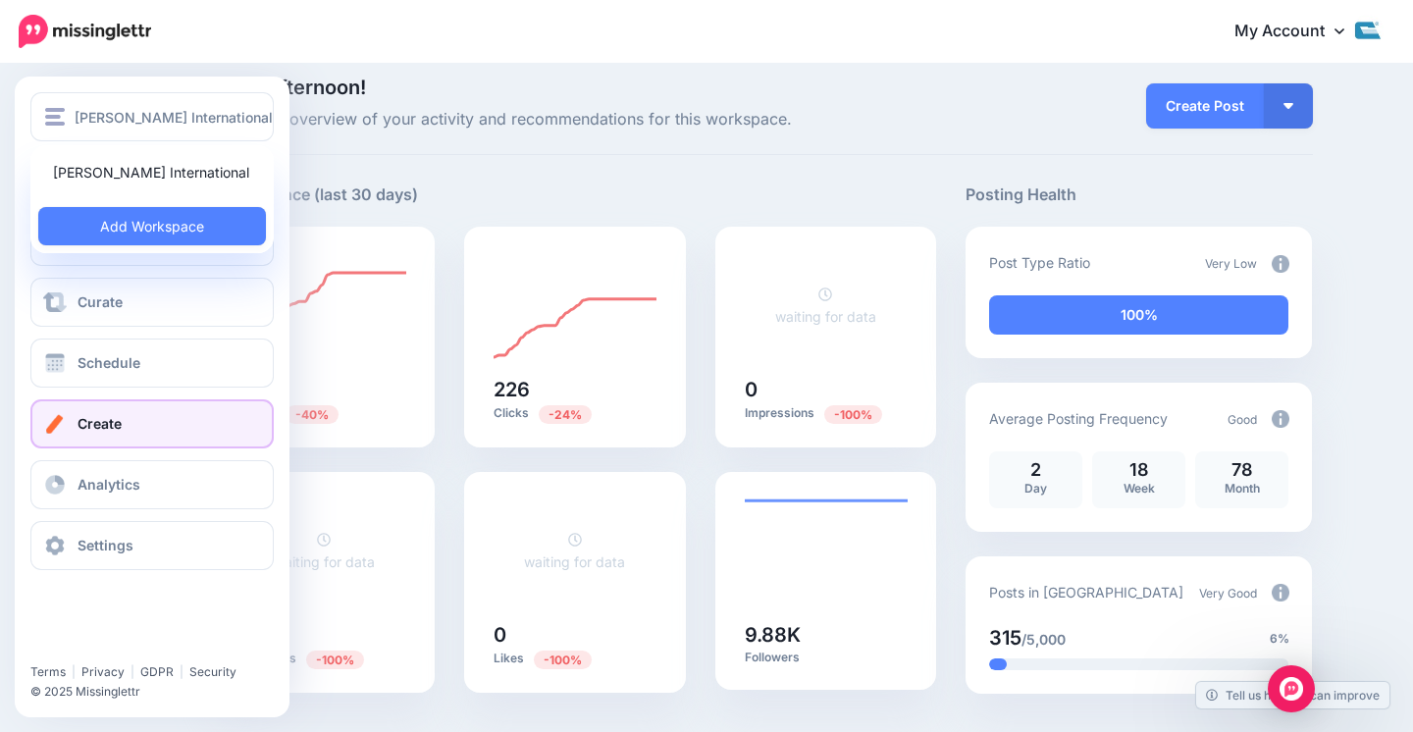
click at [115, 426] on span "Create" at bounding box center [100, 423] width 44 height 17
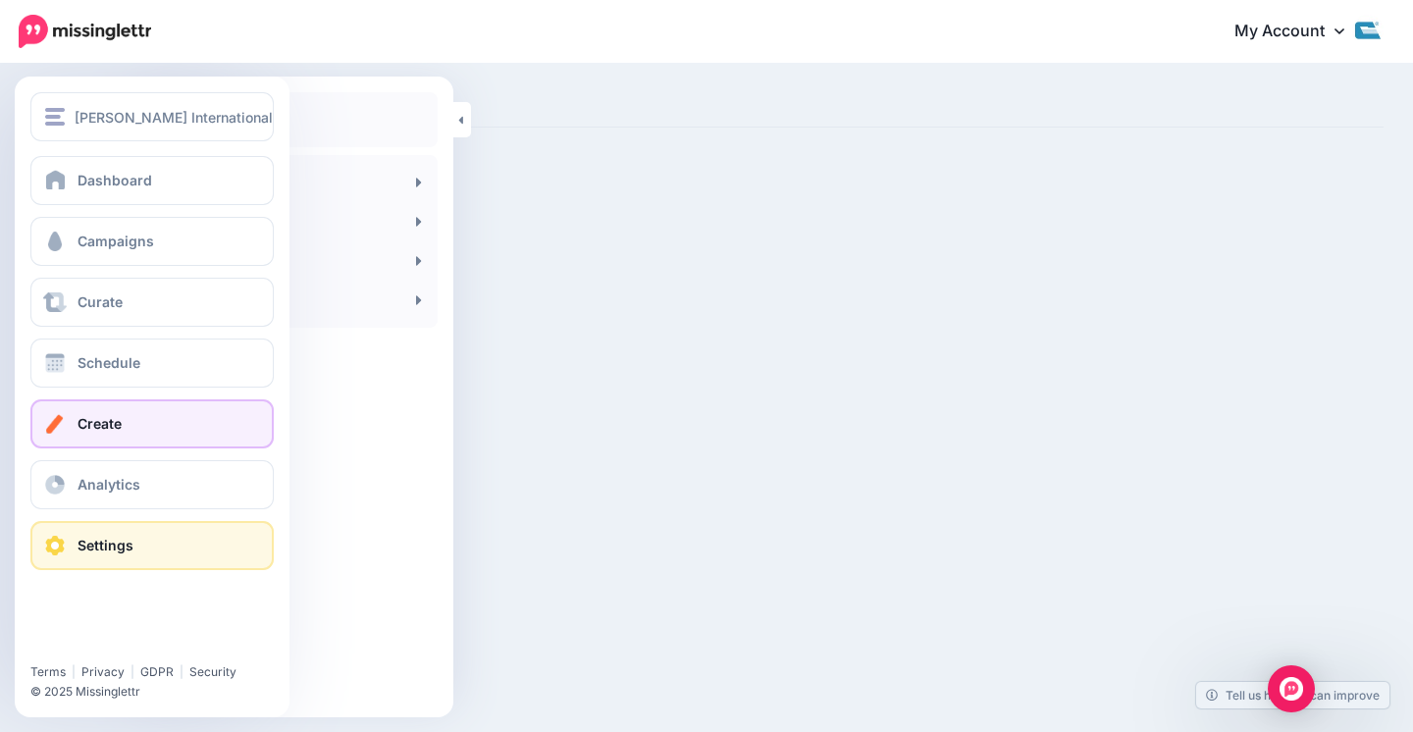
click at [69, 541] on link "Settings" at bounding box center [151, 545] width 243 height 49
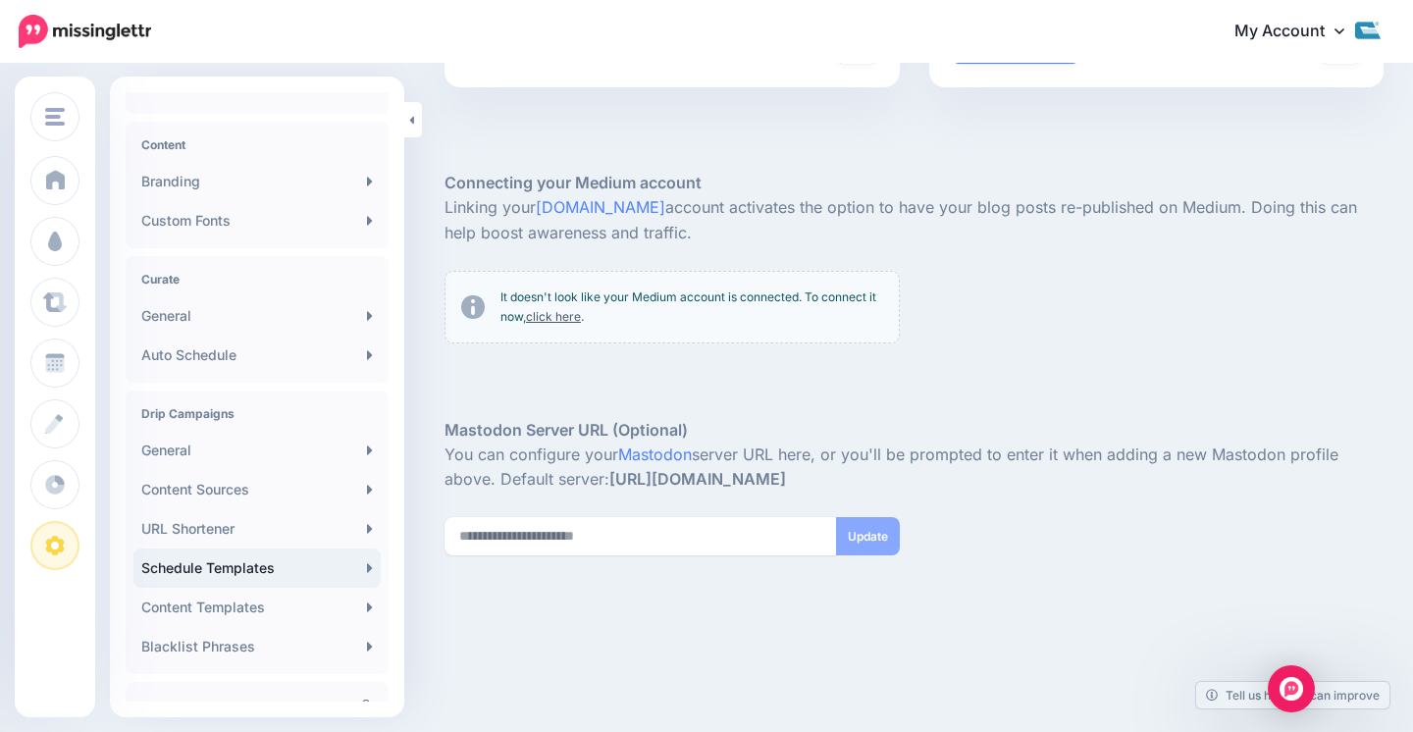
scroll to position [240, 0]
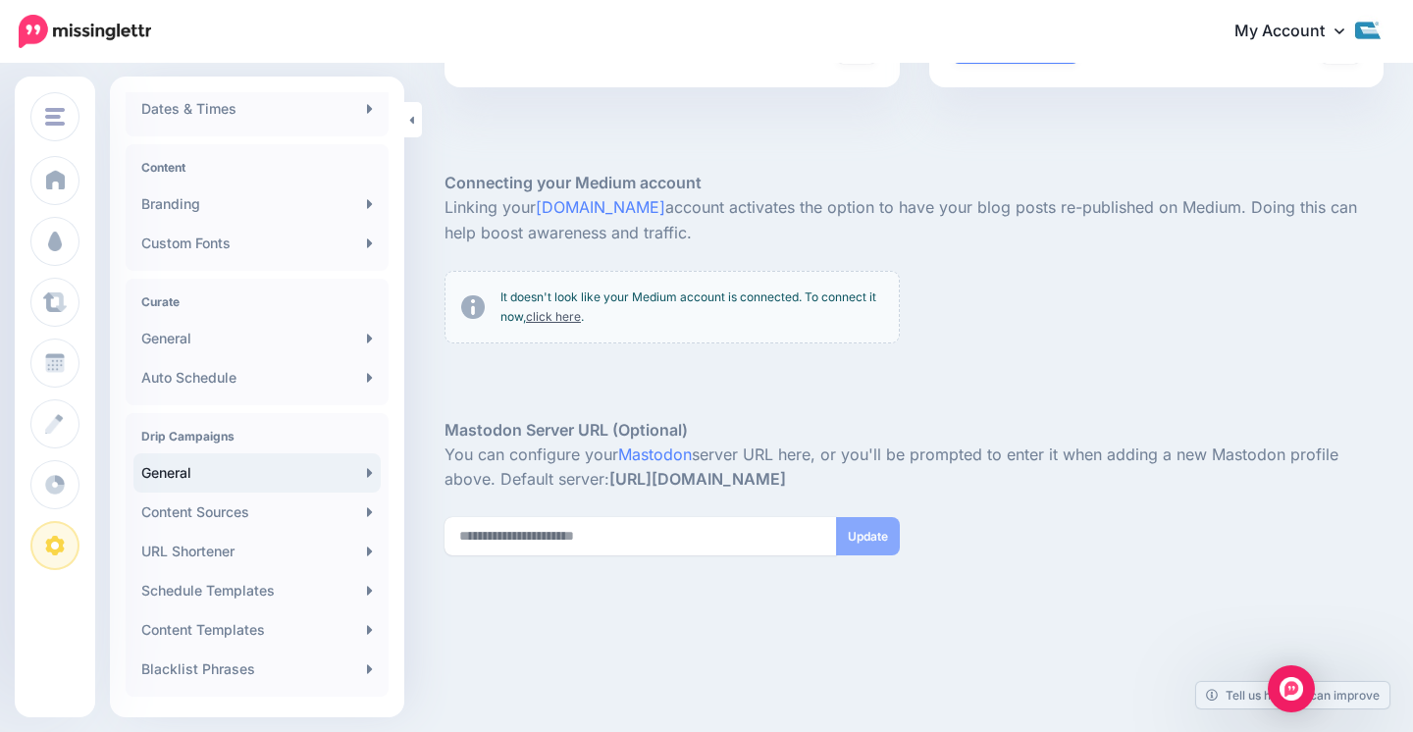
click at [190, 459] on link "General" at bounding box center [256, 472] width 247 height 39
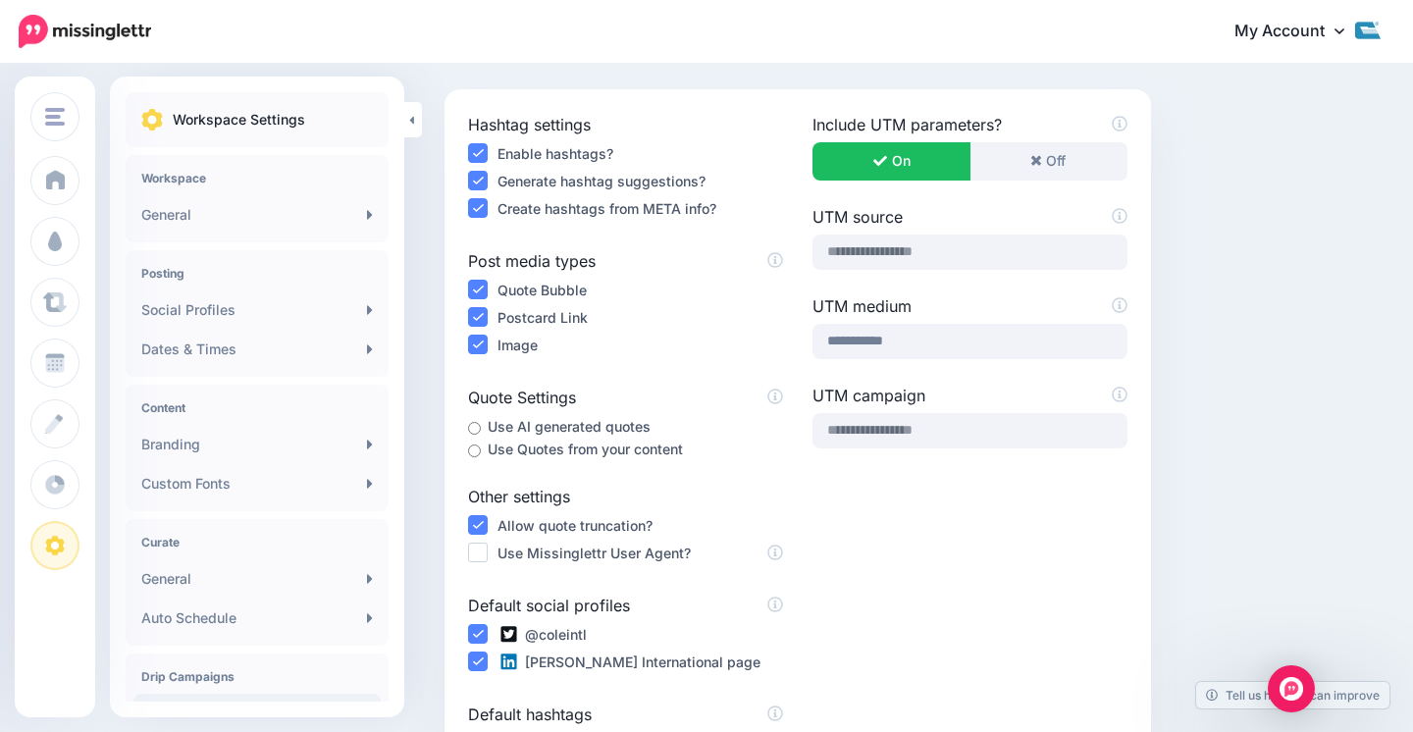
scroll to position [115, 0]
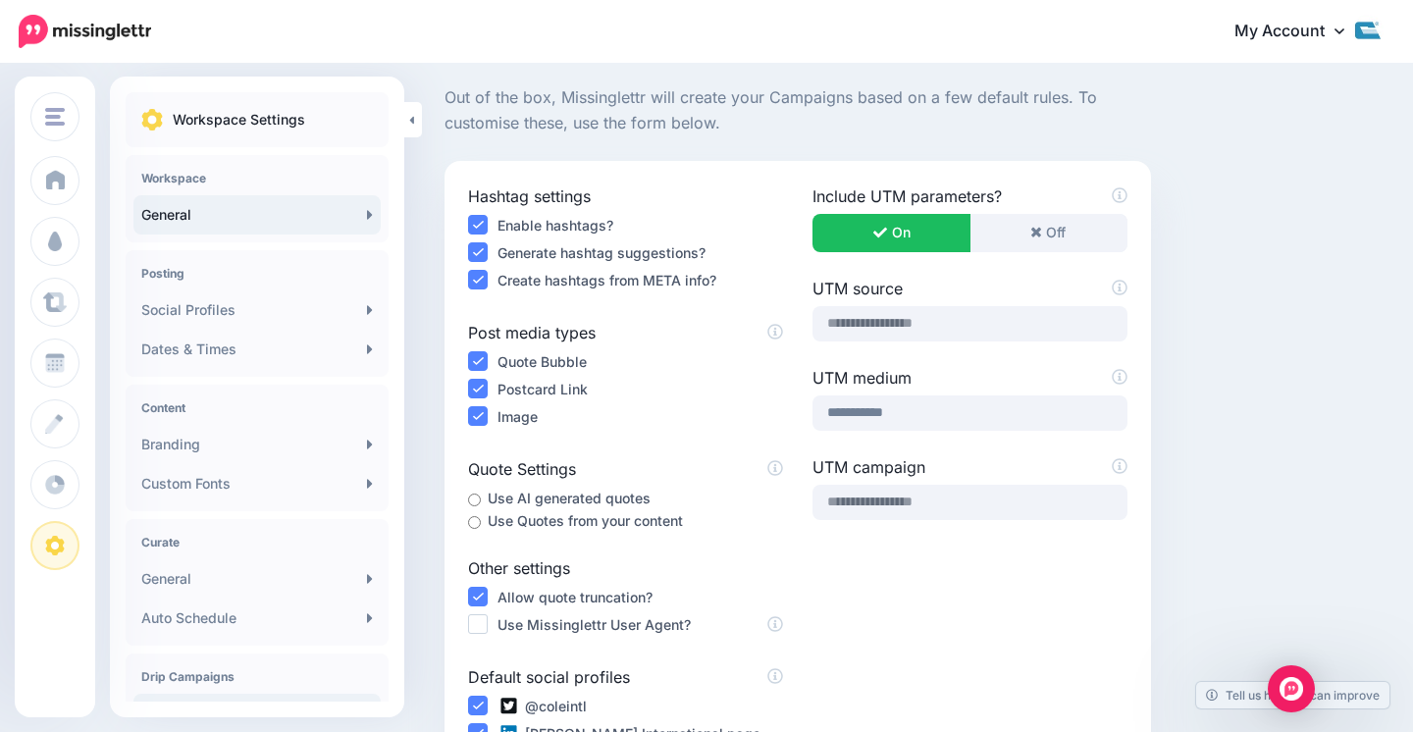
click at [236, 208] on link "General" at bounding box center [256, 214] width 247 height 39
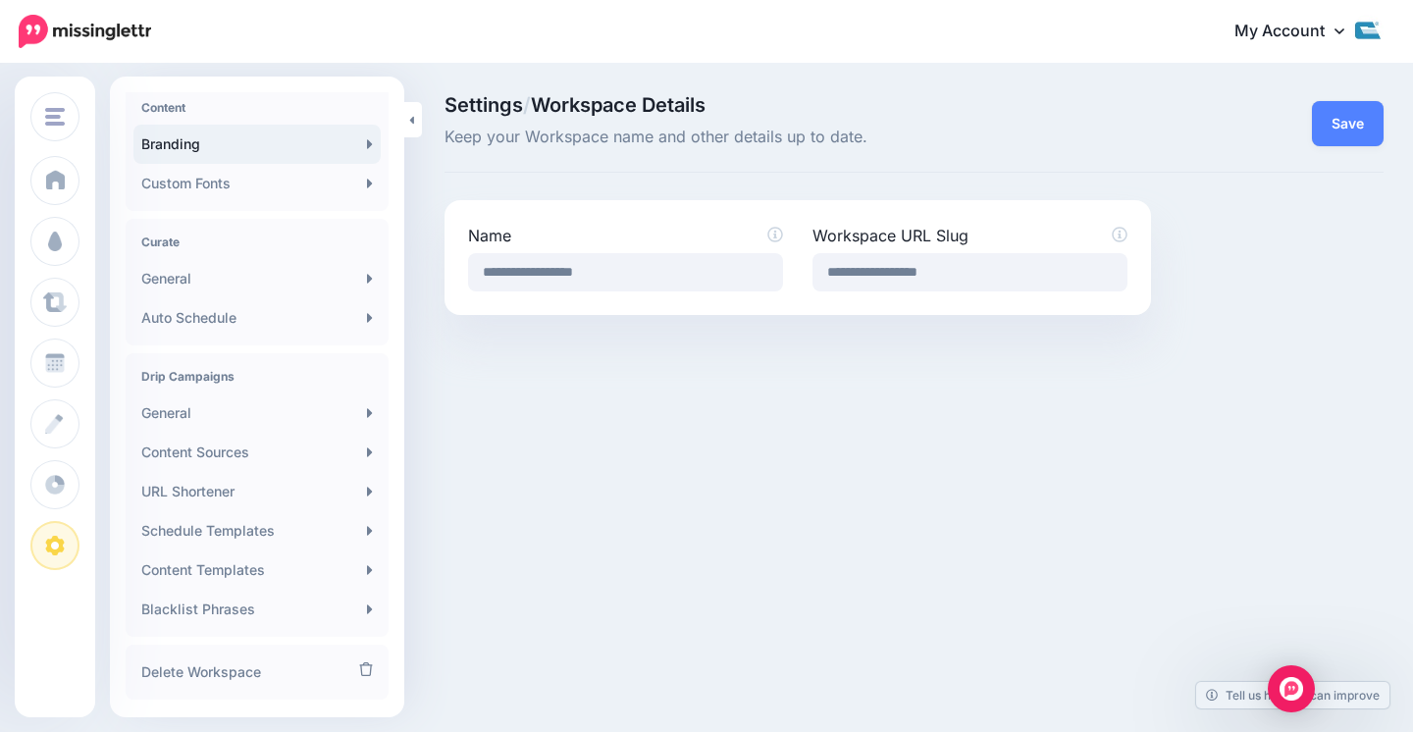
scroll to position [346, 0]
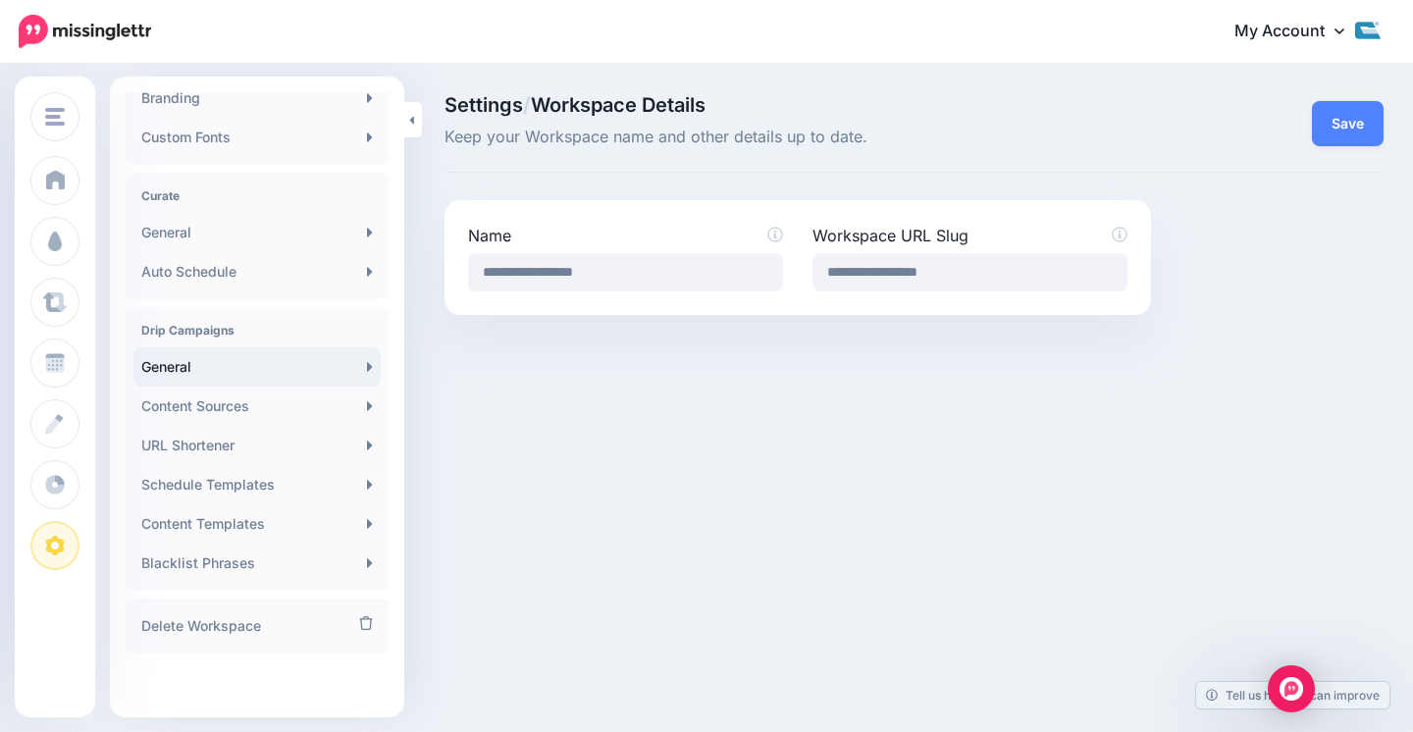
click at [236, 363] on link "General" at bounding box center [256, 366] width 247 height 39
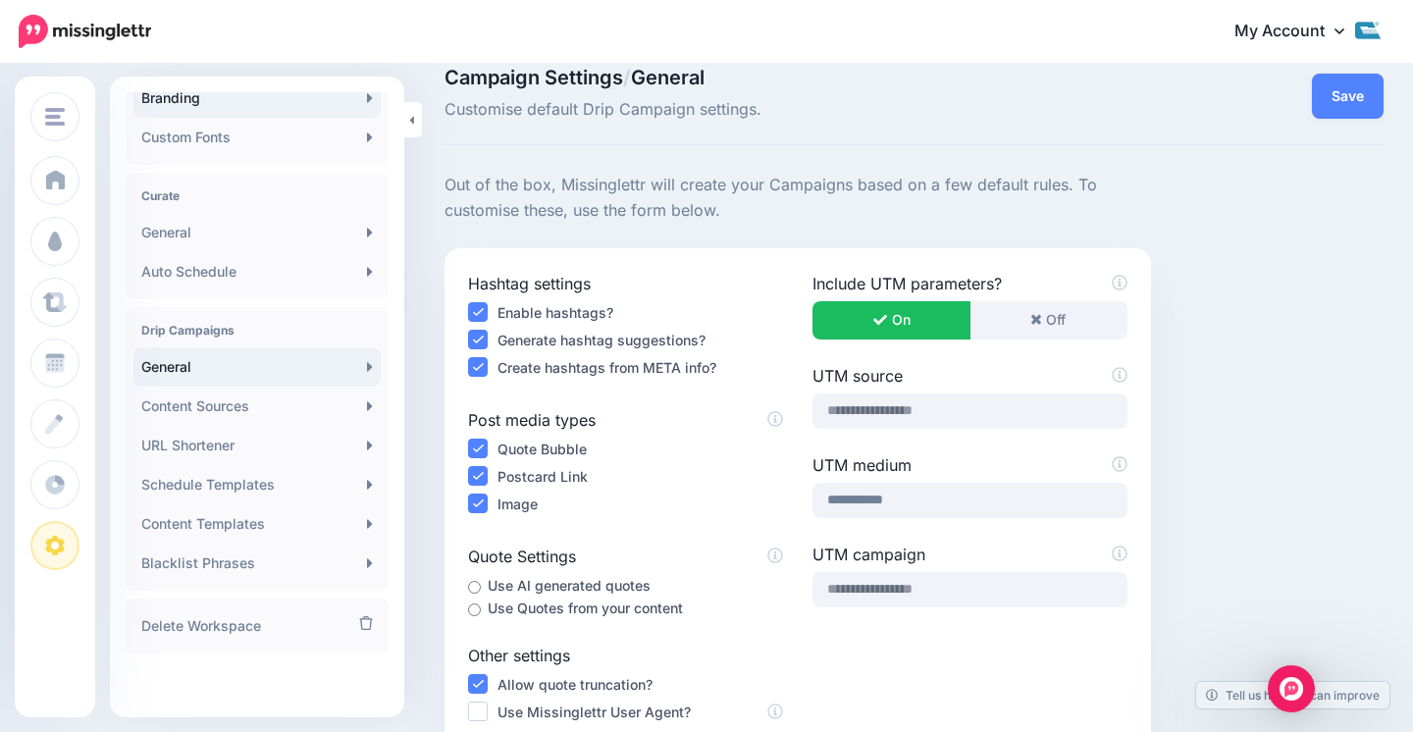
scroll to position [77, 0]
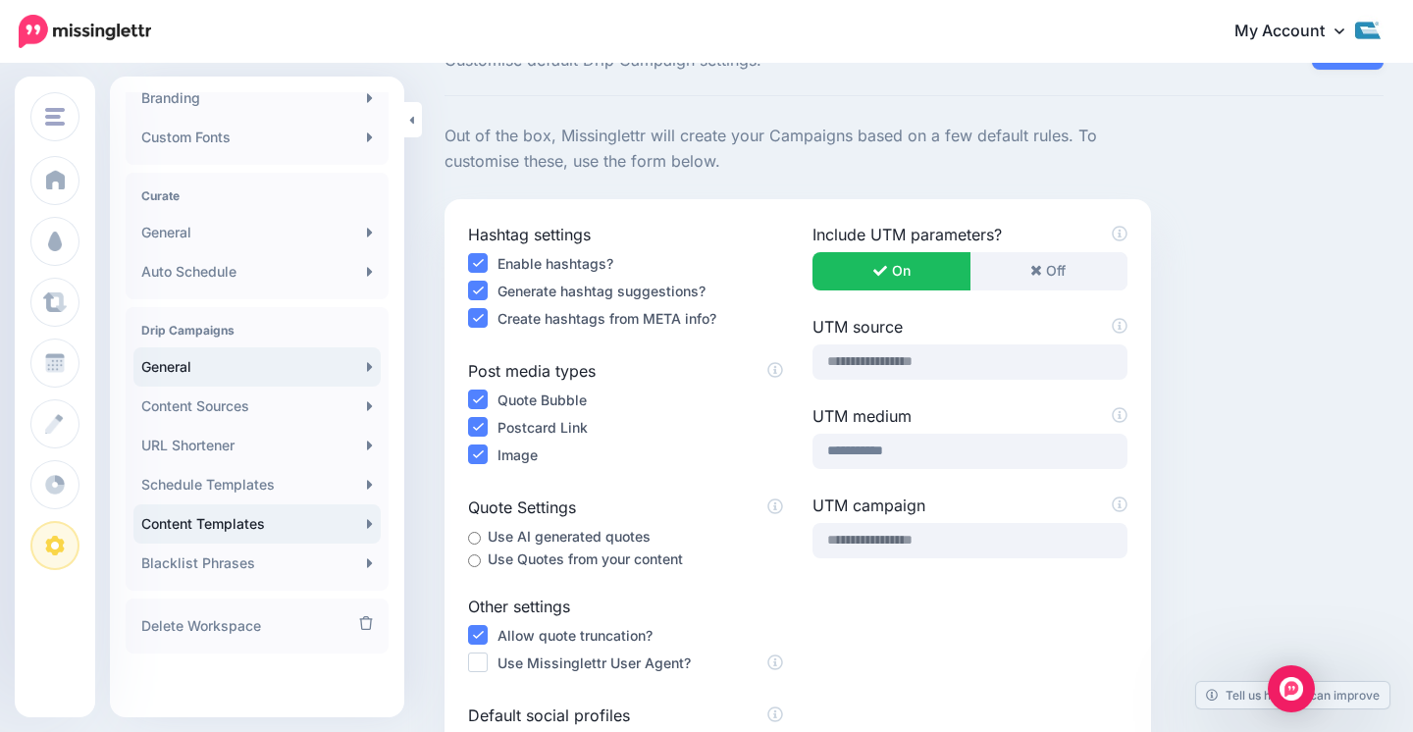
click at [241, 513] on link "Content Templates" at bounding box center [256, 523] width 247 height 39
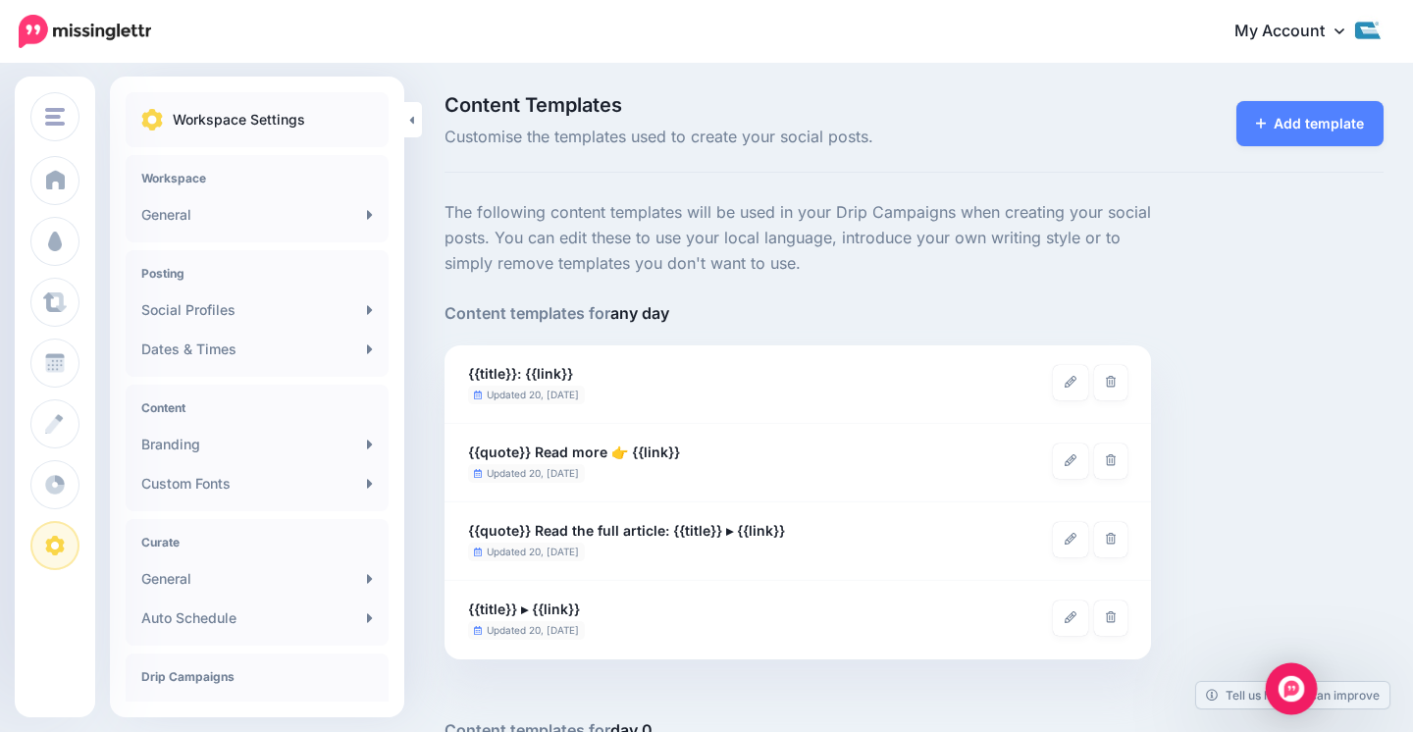
click at [1291, 689] on img "Open Intercom Messenger" at bounding box center [1292, 689] width 26 height 26
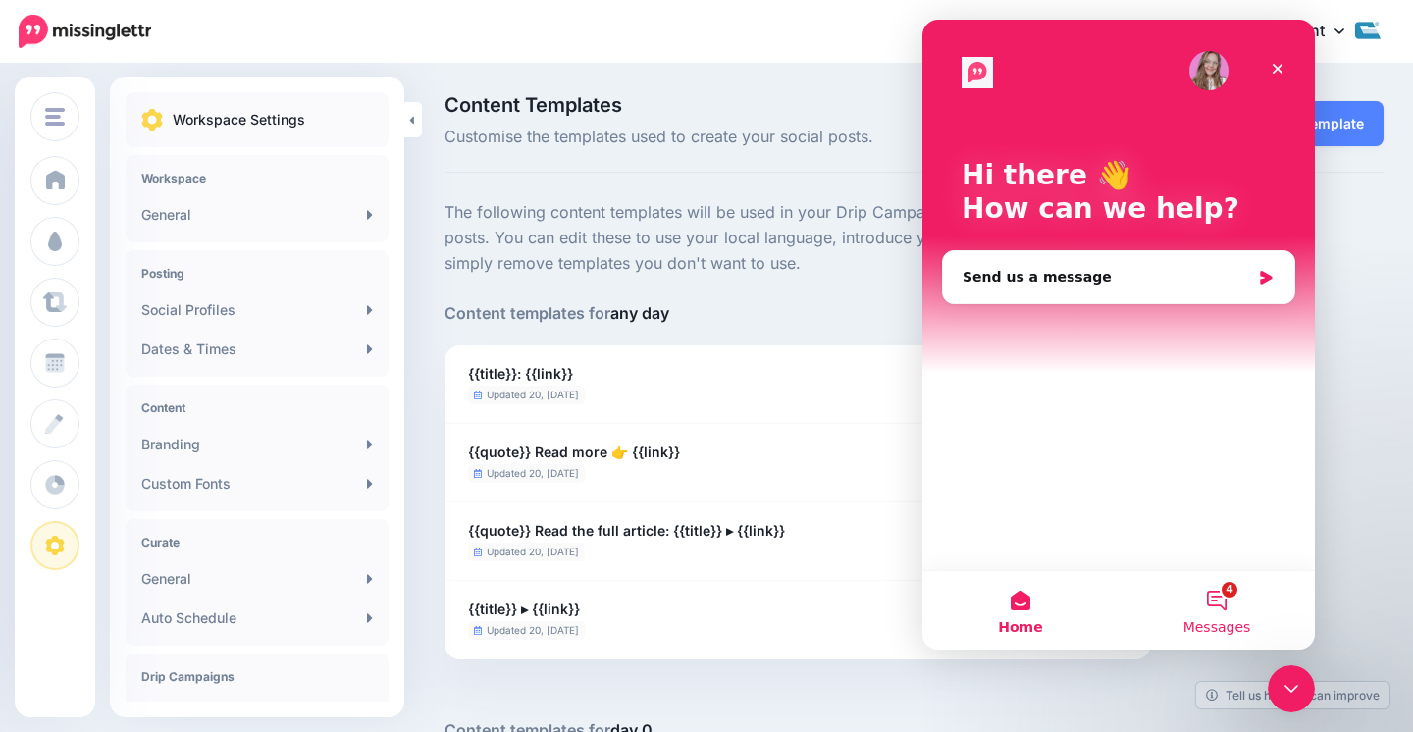
click at [1199, 594] on button "4 Messages" at bounding box center [1217, 610] width 196 height 79
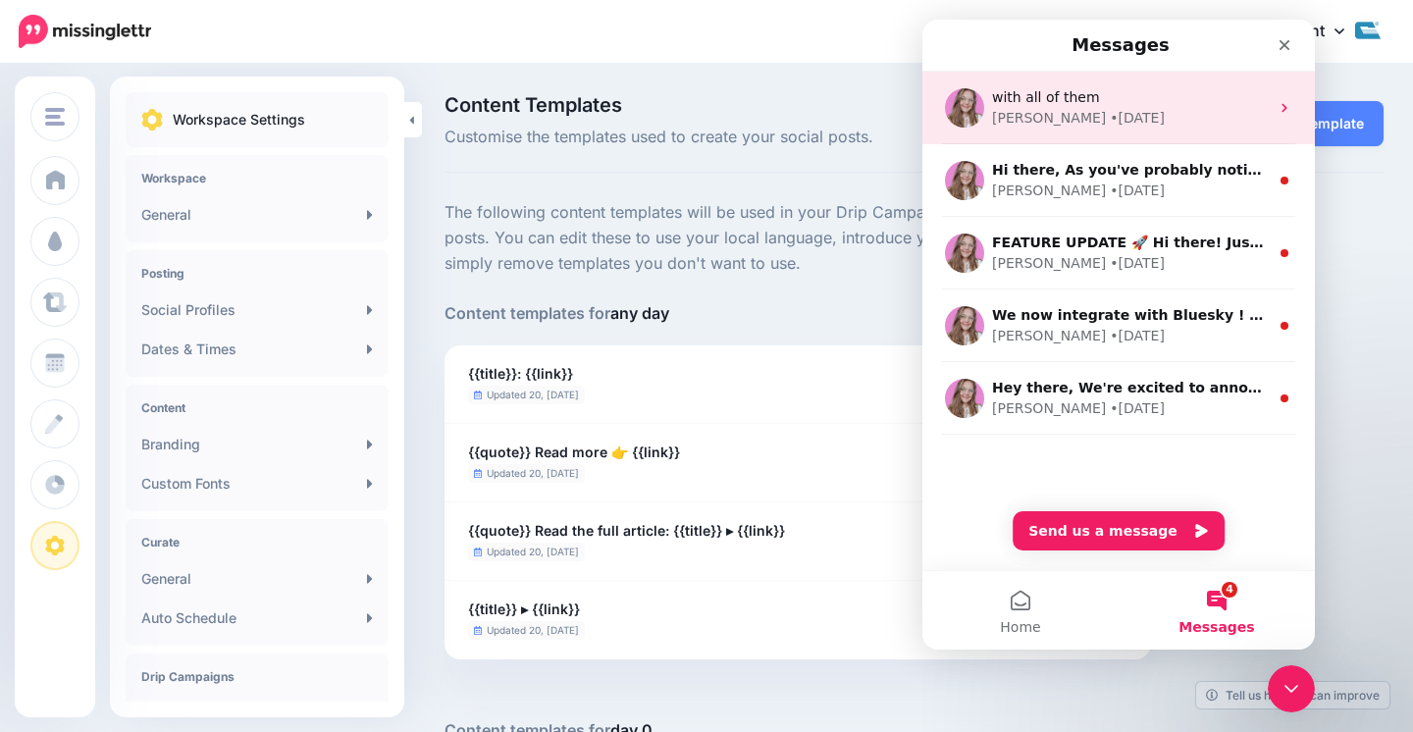
click at [1110, 128] on div "• [DATE]" at bounding box center [1137, 118] width 55 height 21
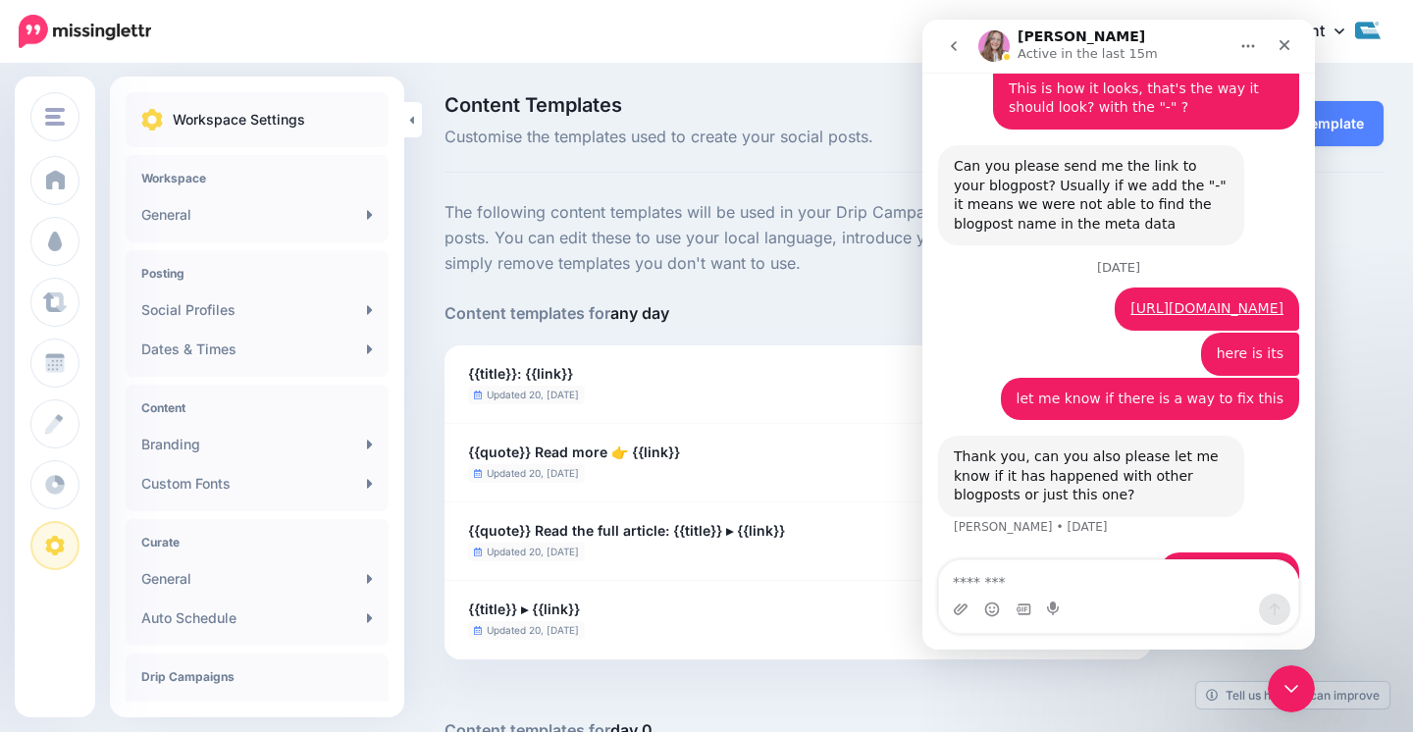
scroll to position [1327, 0]
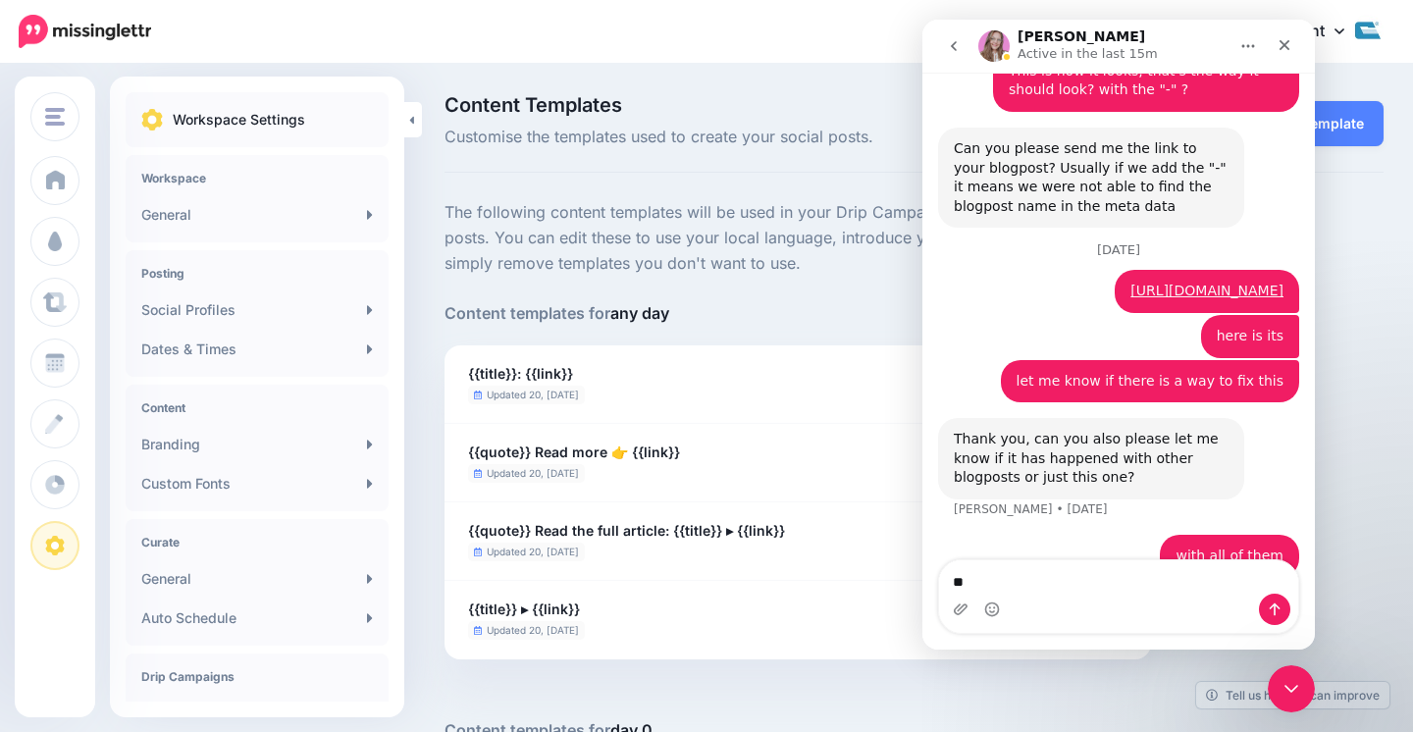
type textarea "**"
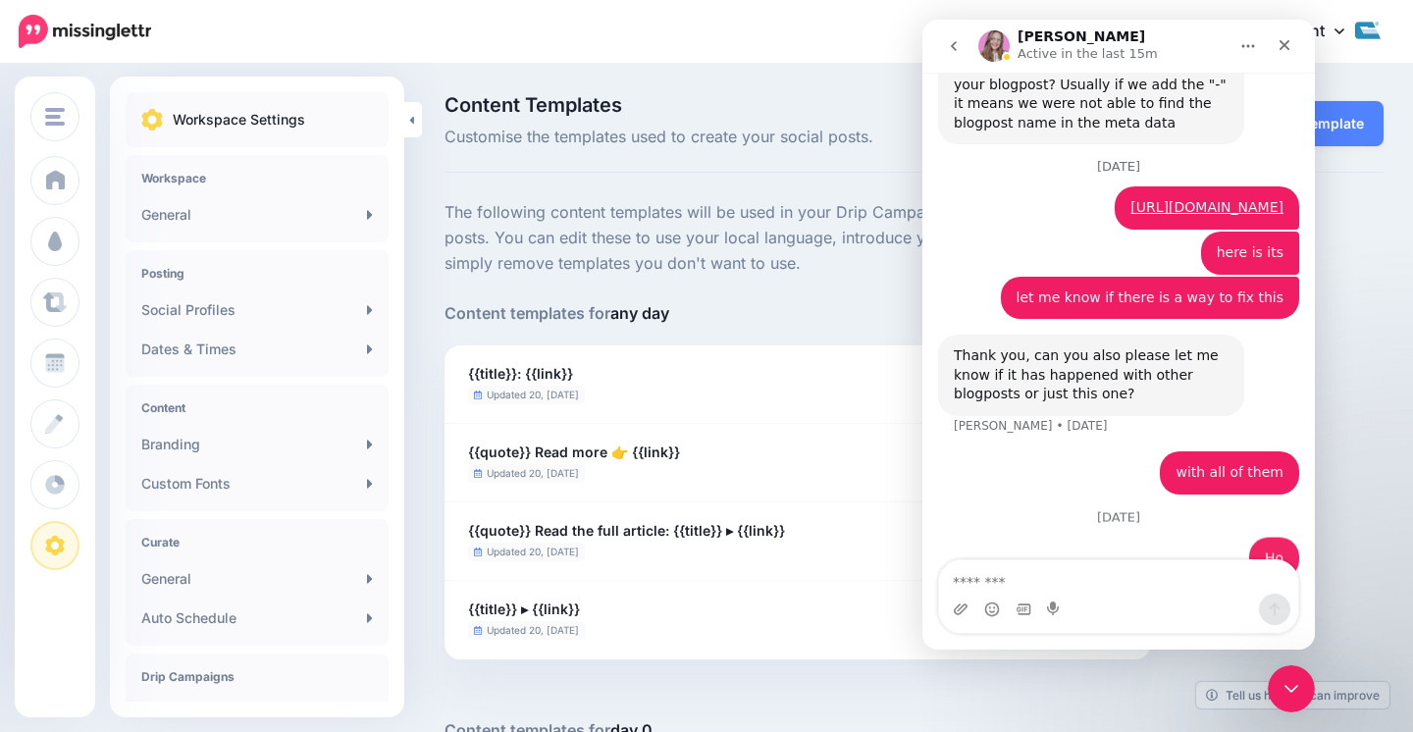
scroll to position [1412, 0]
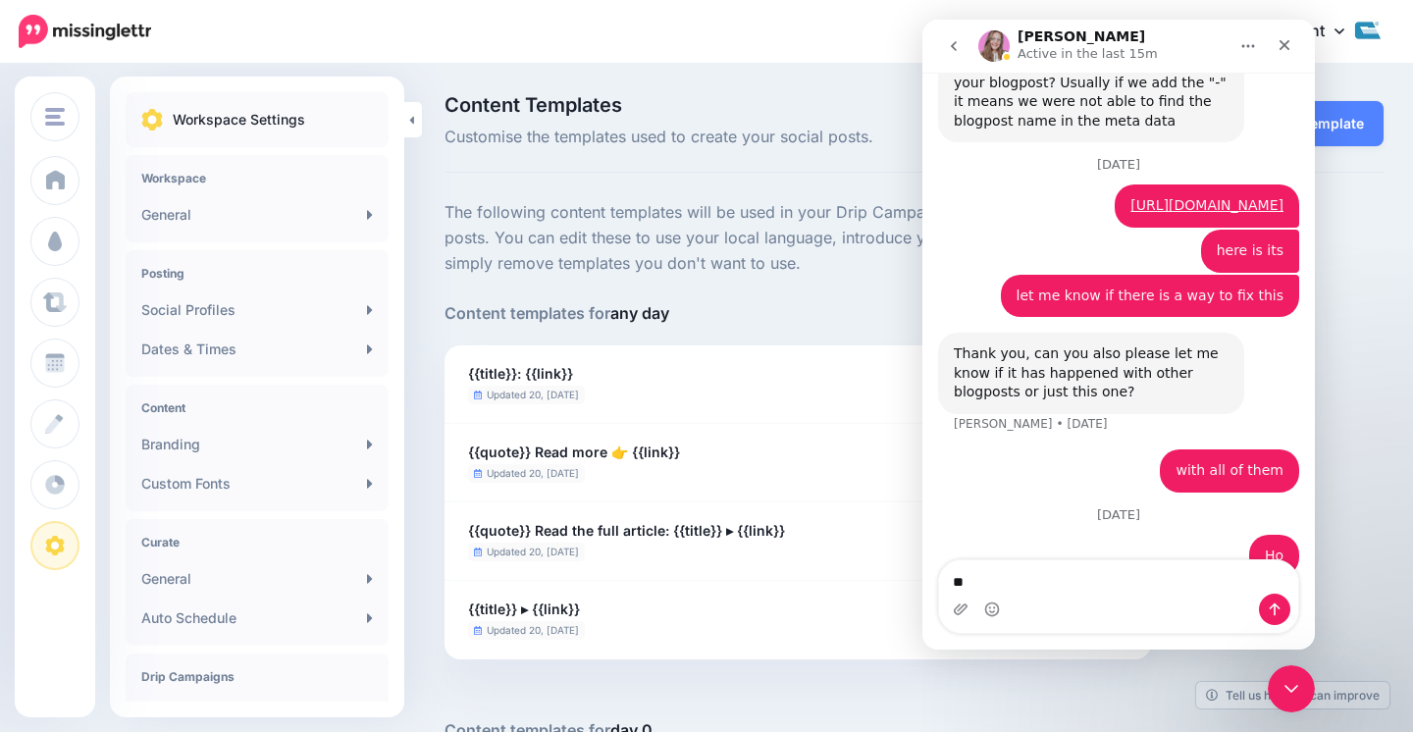
type textarea "**"
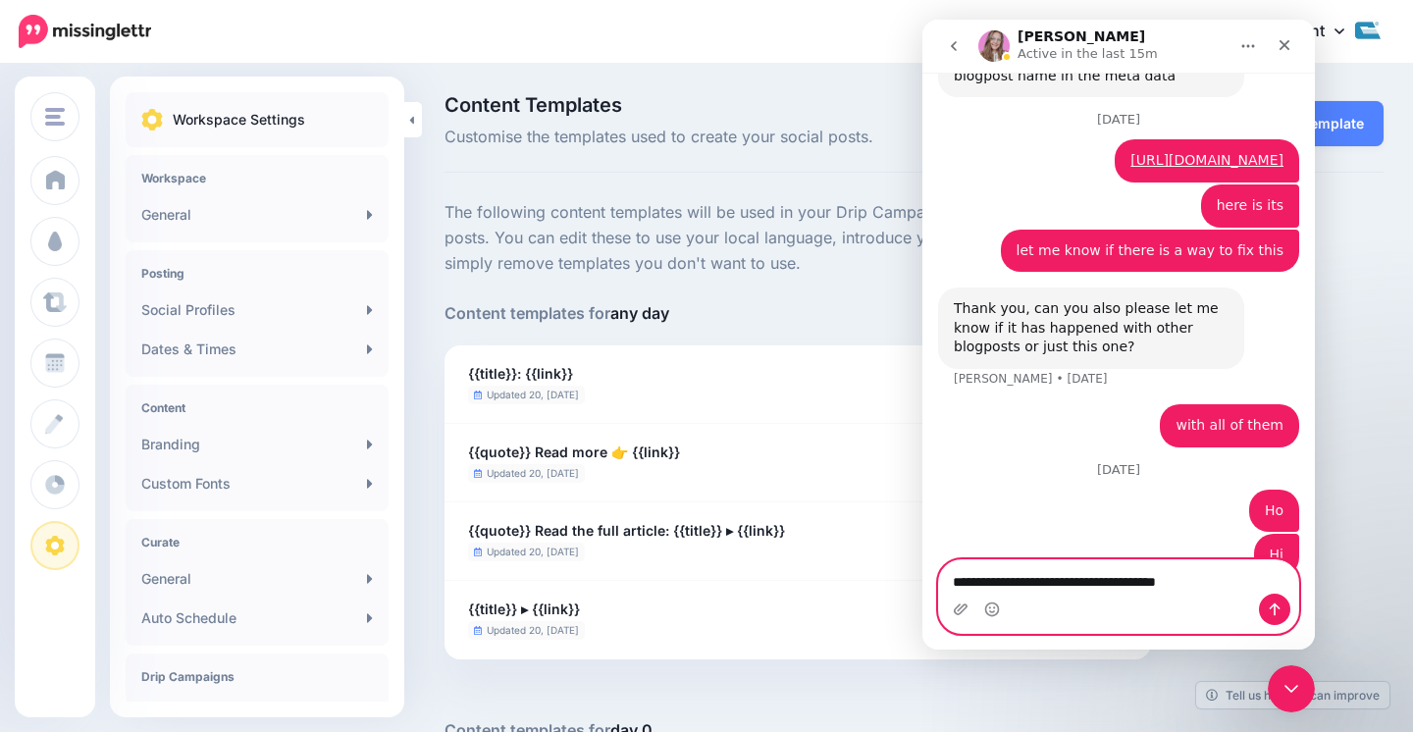
click at [1229, 579] on textarea "**********" at bounding box center [1118, 576] width 359 height 33
click at [1219, 590] on textarea "**********" at bounding box center [1118, 576] width 359 height 33
click at [1215, 583] on textarea "**********" at bounding box center [1118, 576] width 359 height 33
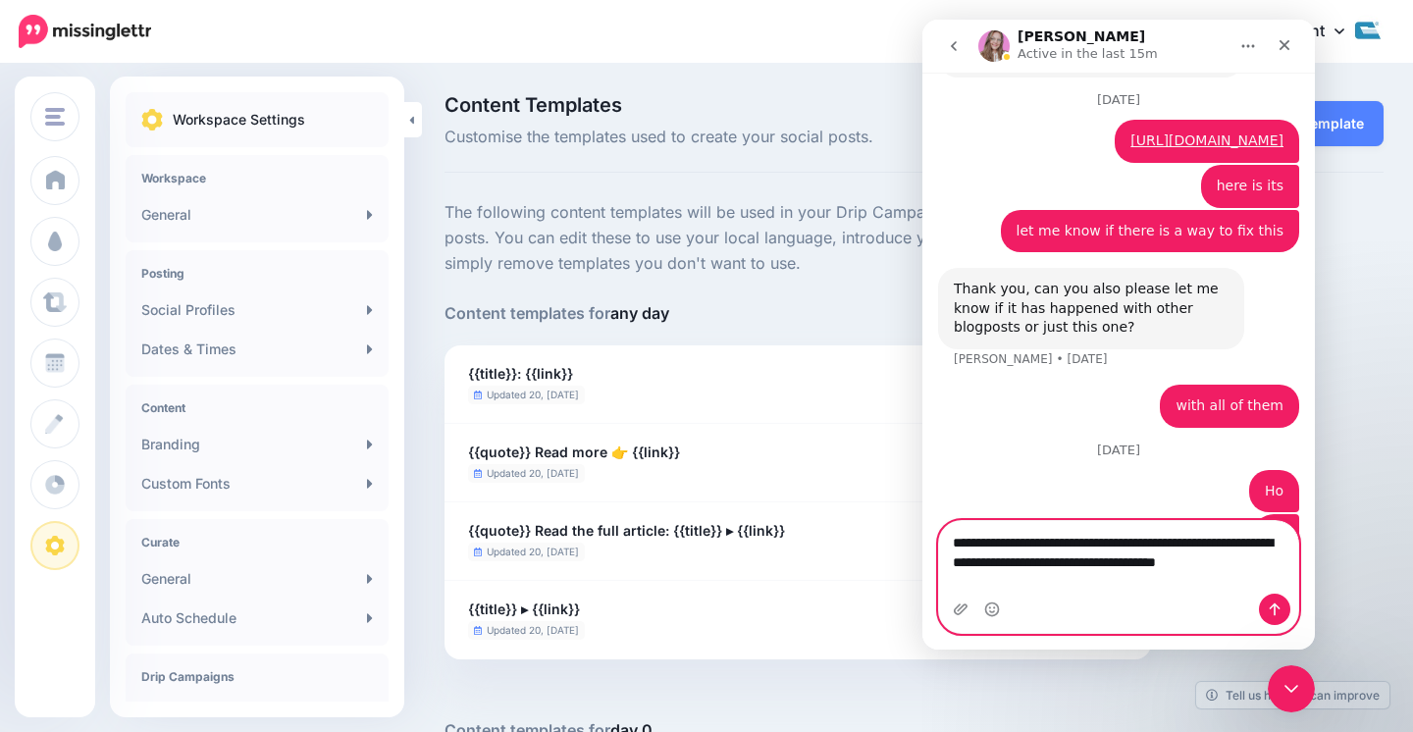
scroll to position [1497, 0]
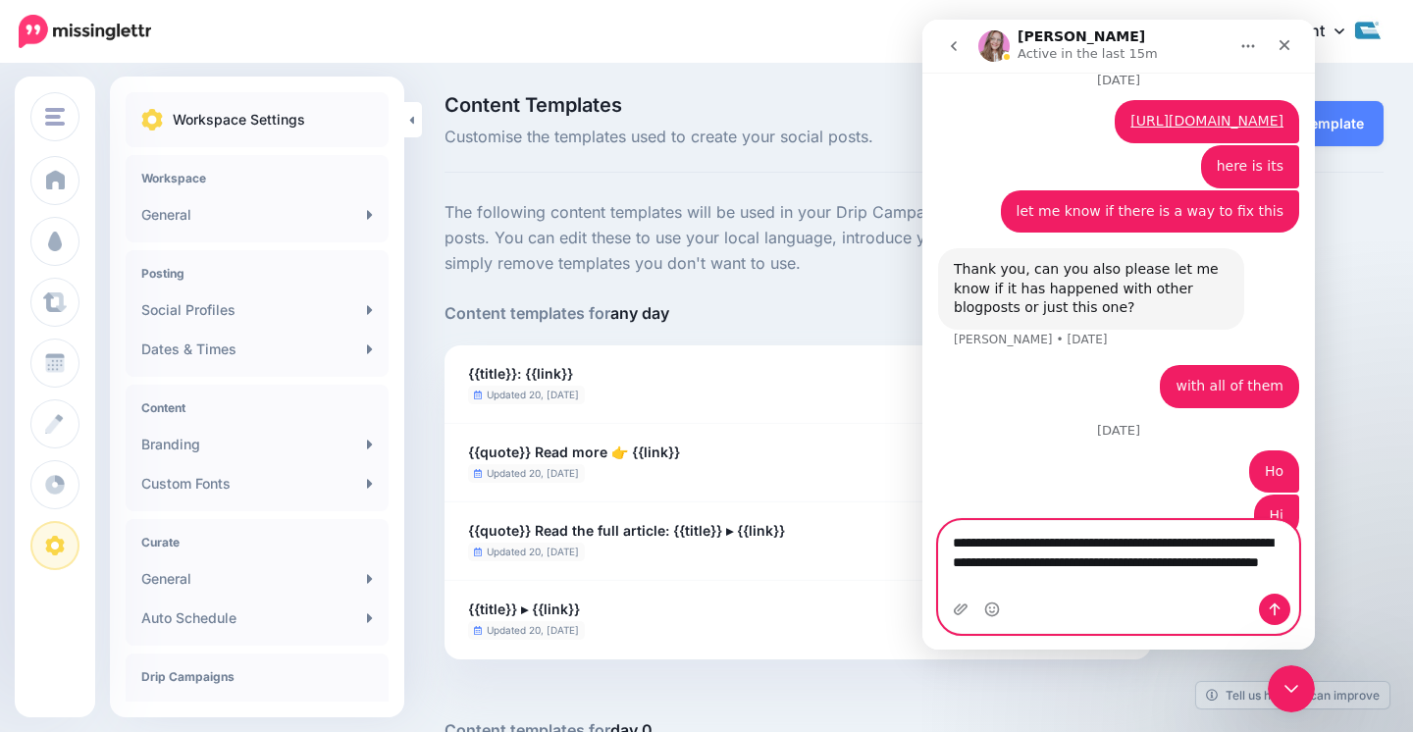
type textarea "**********"
drag, startPoint x: 1147, startPoint y: 579, endPoint x: 946, endPoint y: 485, distance: 222.1
click at [946, 485] on div "Ask us anything, or share your feedback. [DATE] I need support as the posts tha…" at bounding box center [1118, 361] width 393 height 577
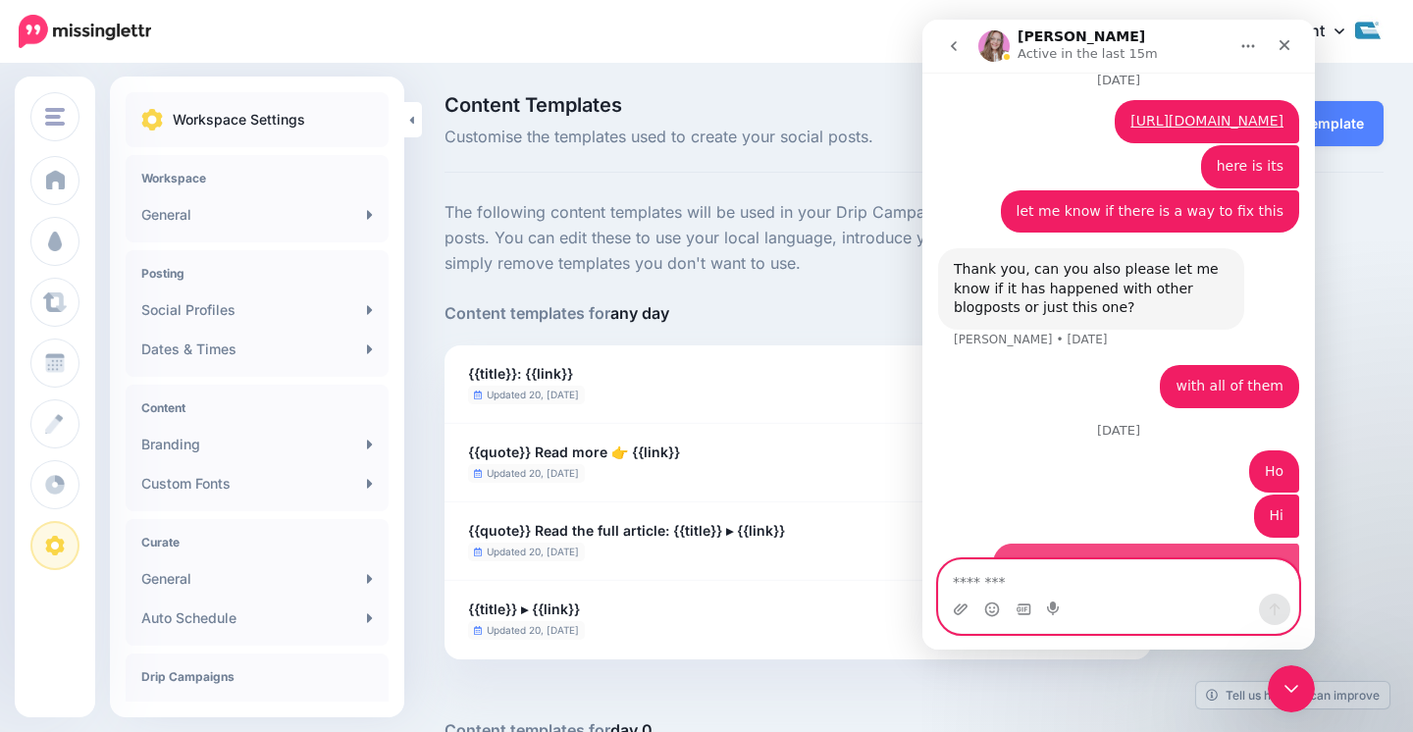
scroll to position [1540, 0]
